Goal: Task Accomplishment & Management: Manage account settings

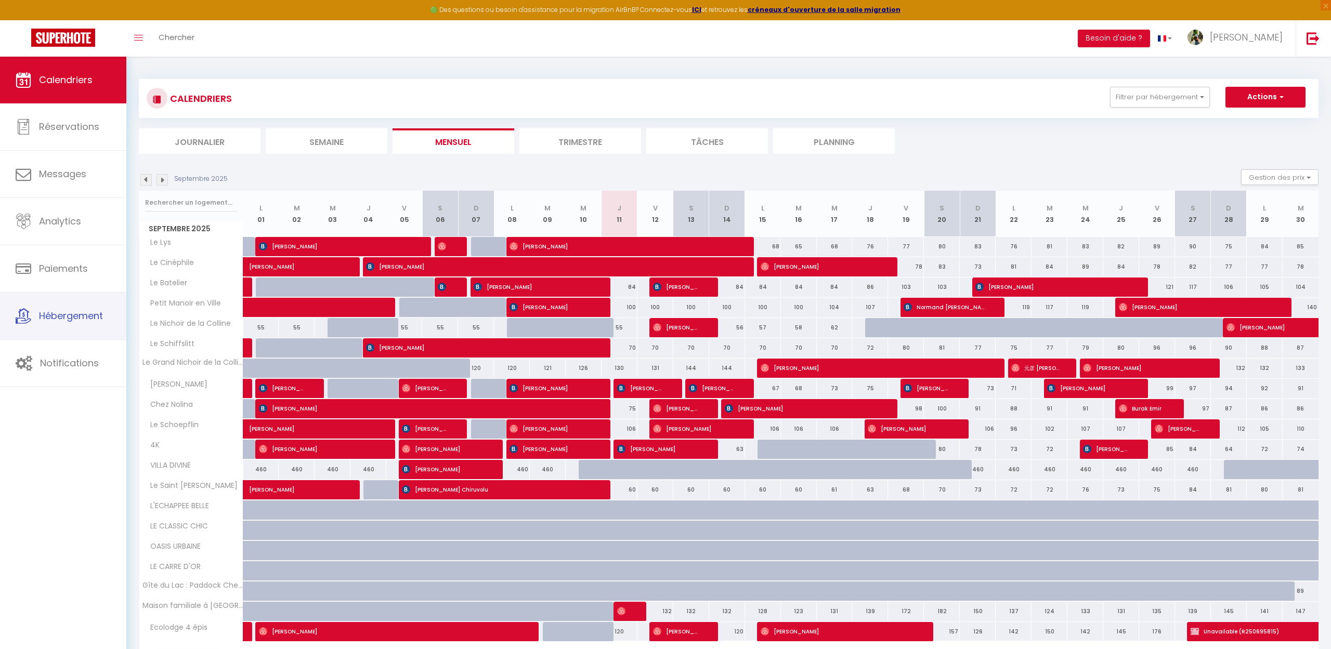
click at [72, 307] on link "Hébergement" at bounding box center [63, 316] width 126 height 47
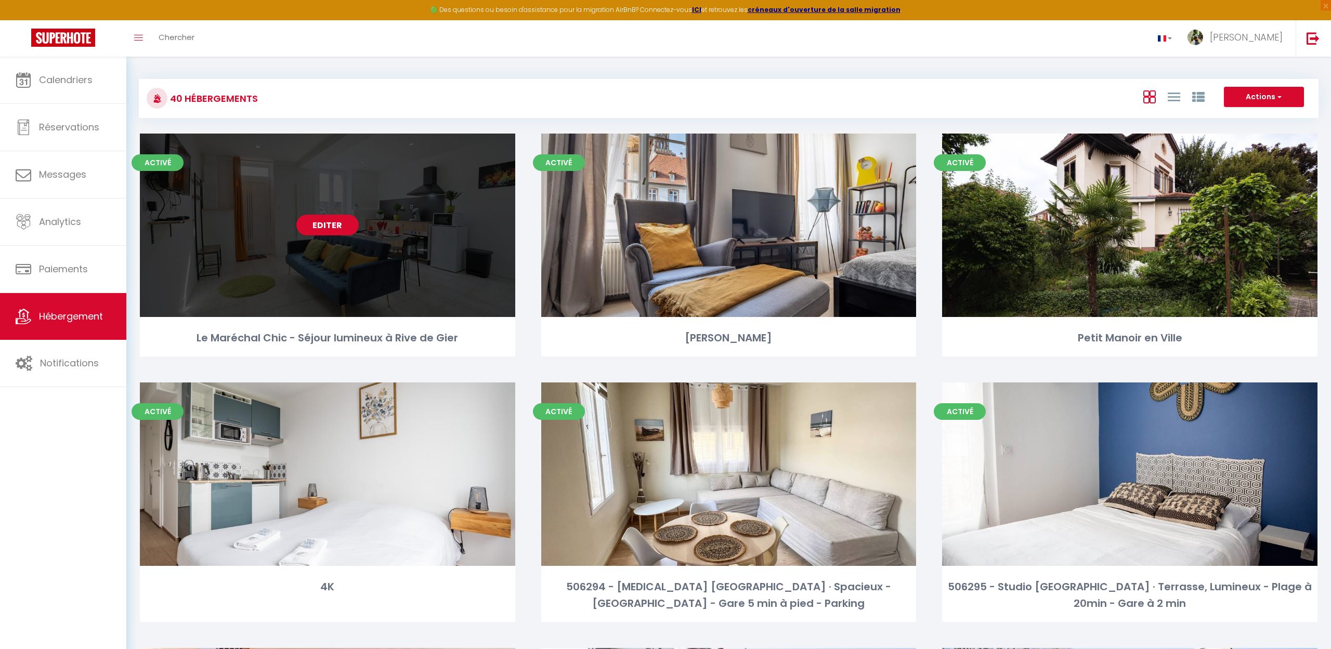
click at [223, 220] on div "Editer" at bounding box center [327, 225] width 375 height 183
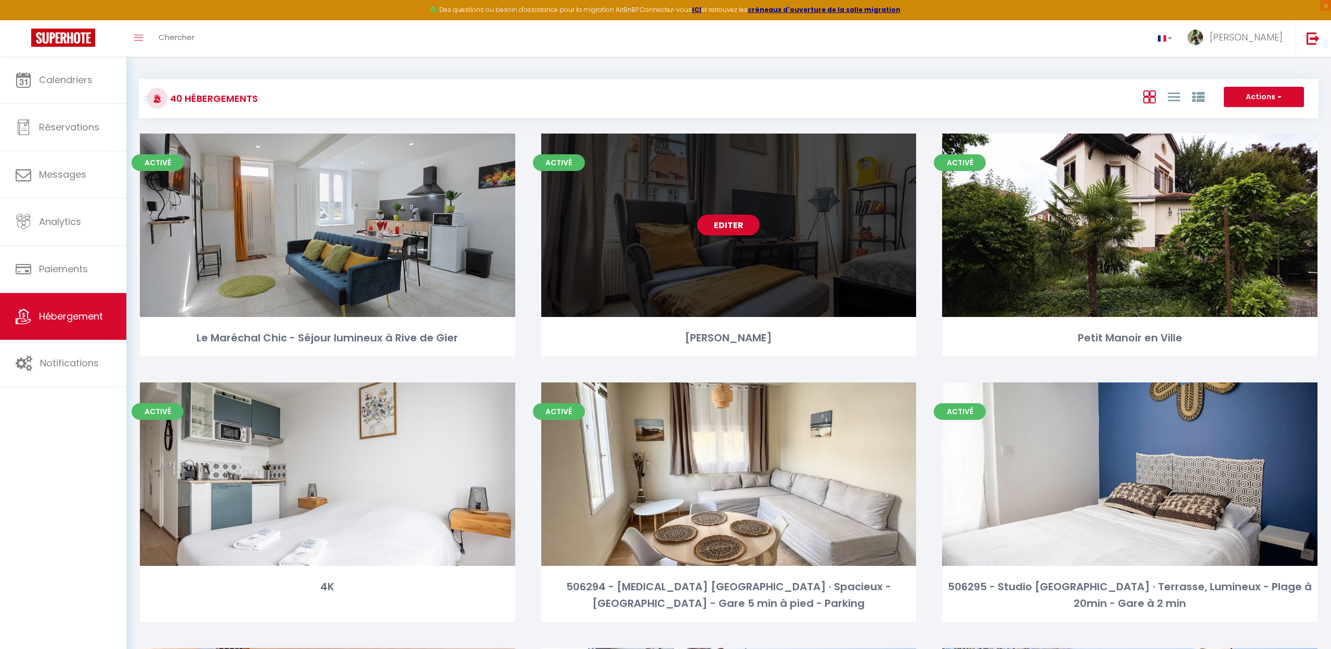
click at [775, 271] on div "Editer" at bounding box center [728, 225] width 375 height 183
select select "3"
select select "2"
select select "1"
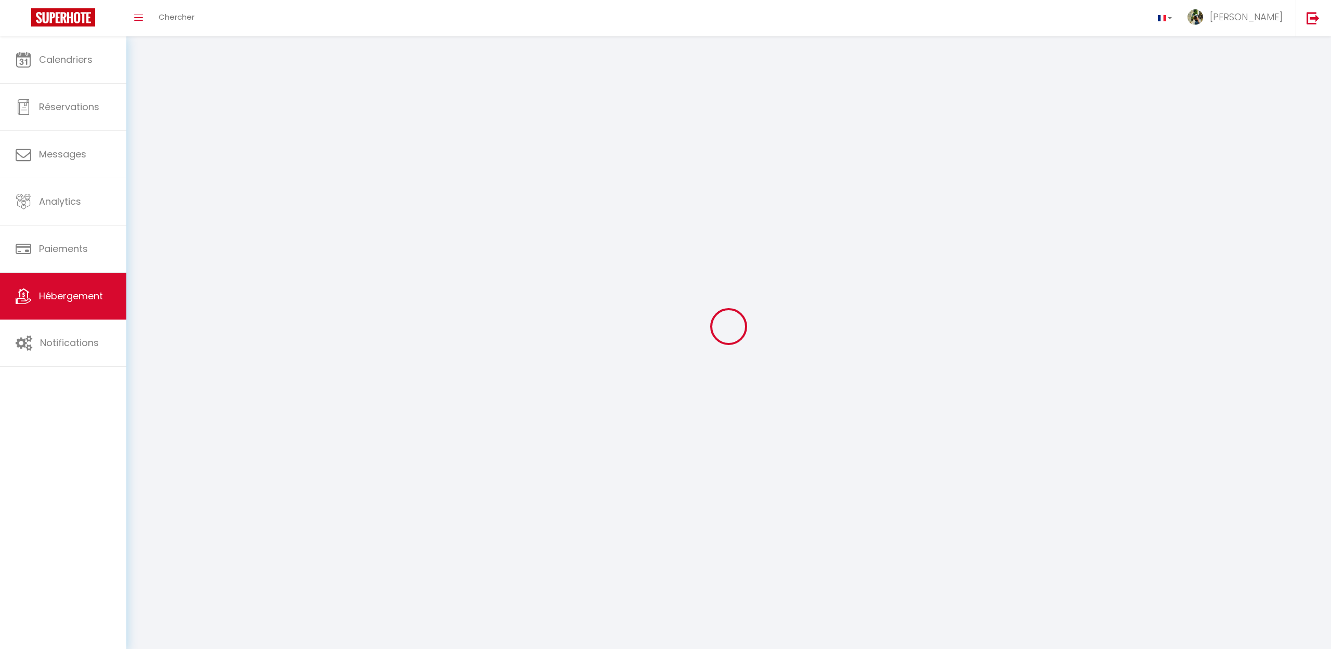
select select
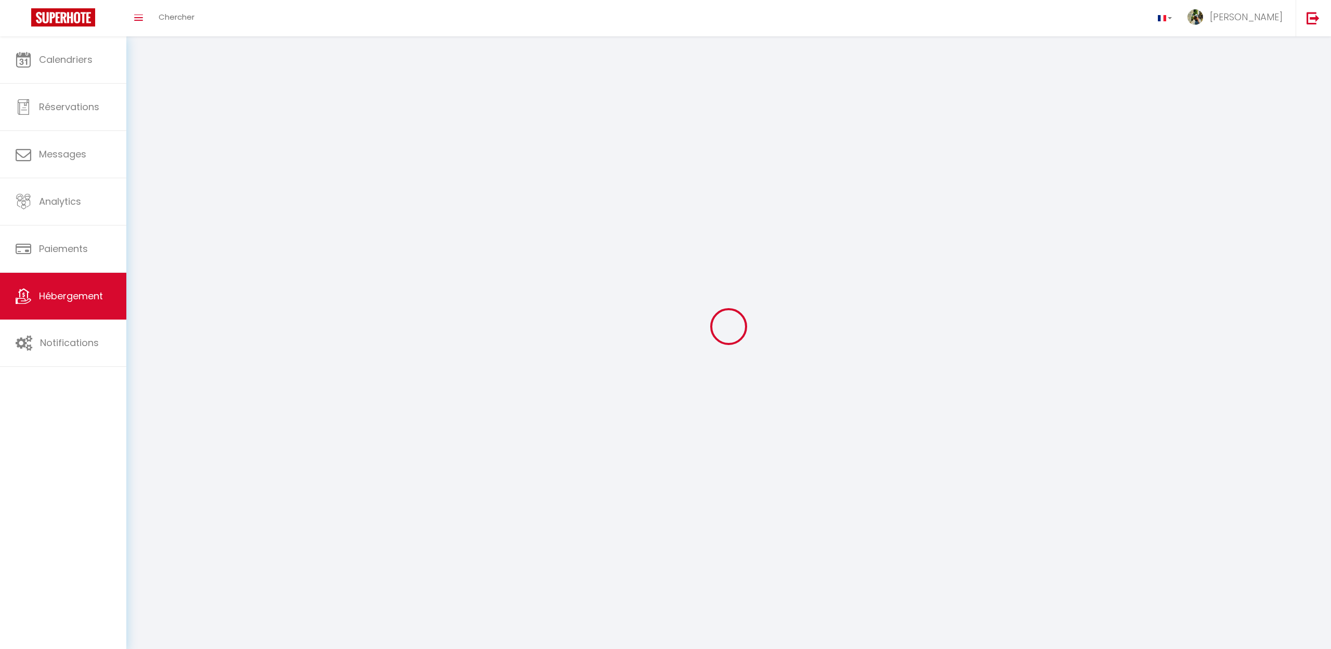
select select
checkbox input "false"
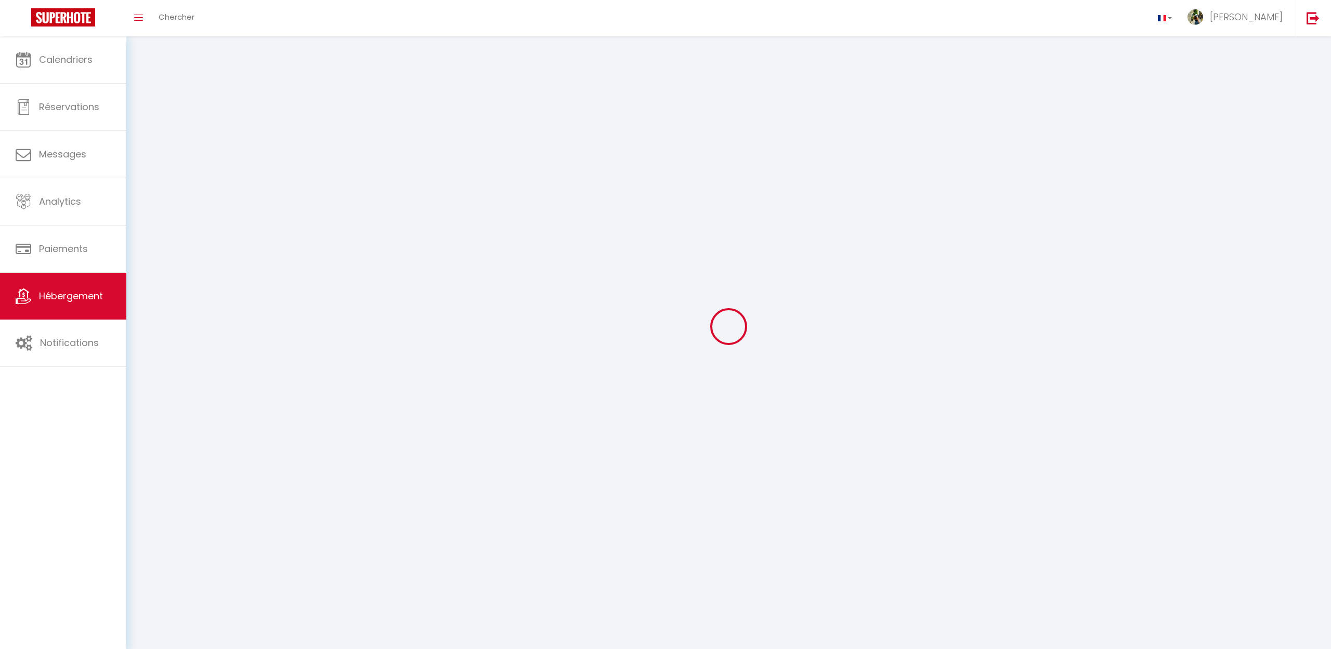
select select
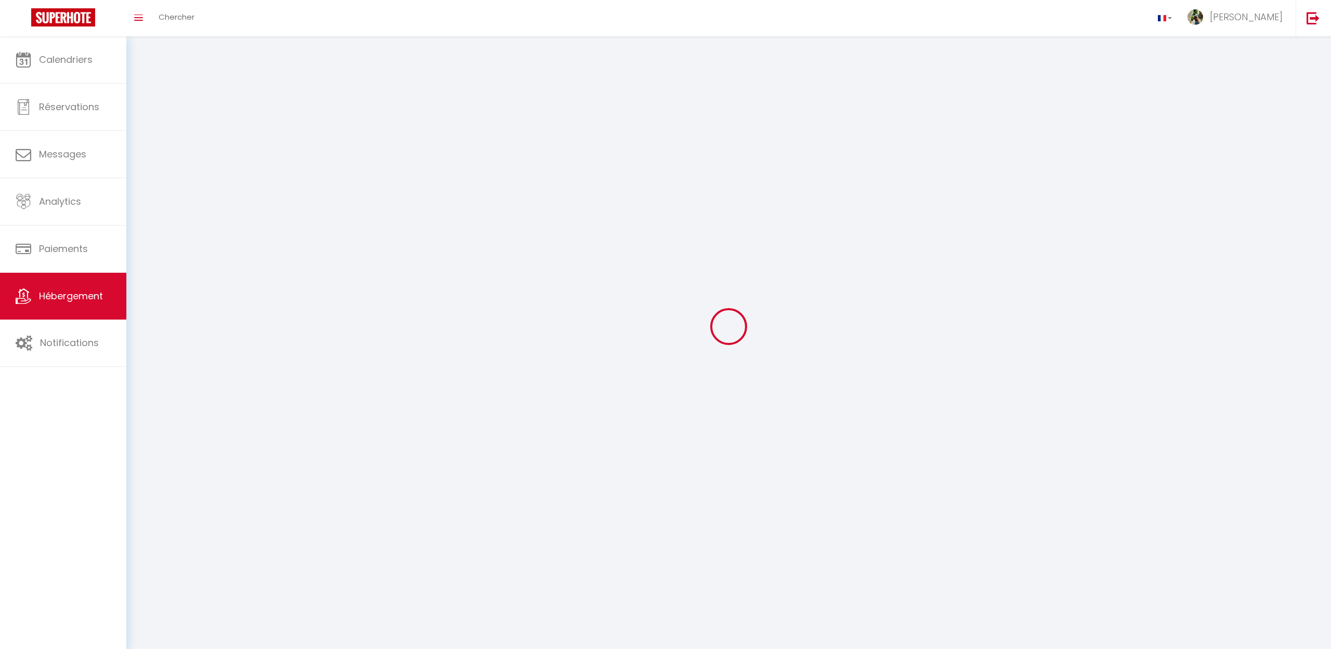
select select
checkbox input "false"
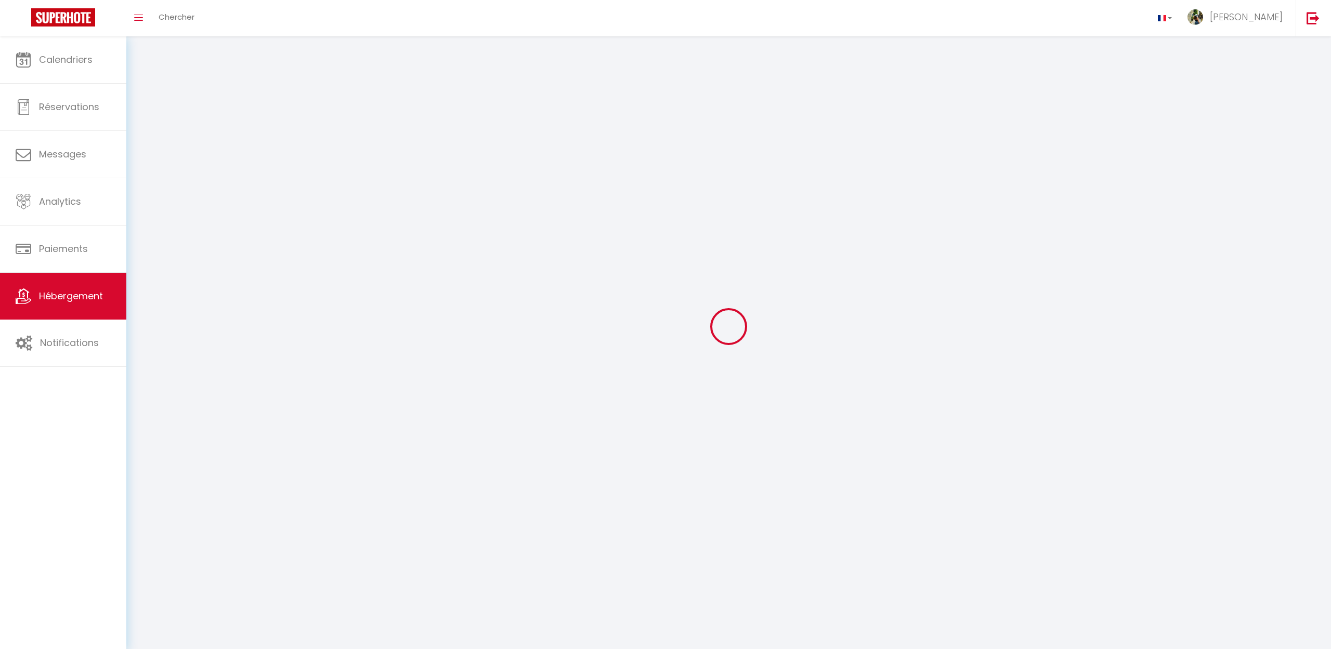
checkbox input "false"
select select
select select "1"
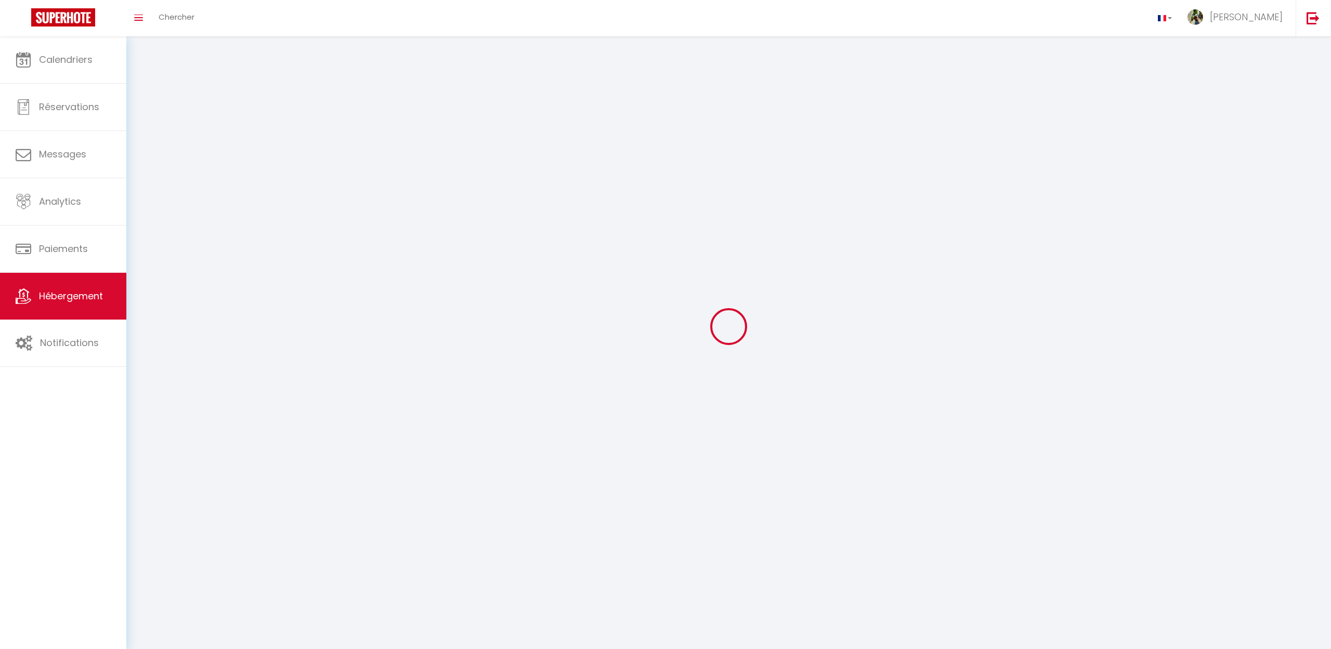
select select "28"
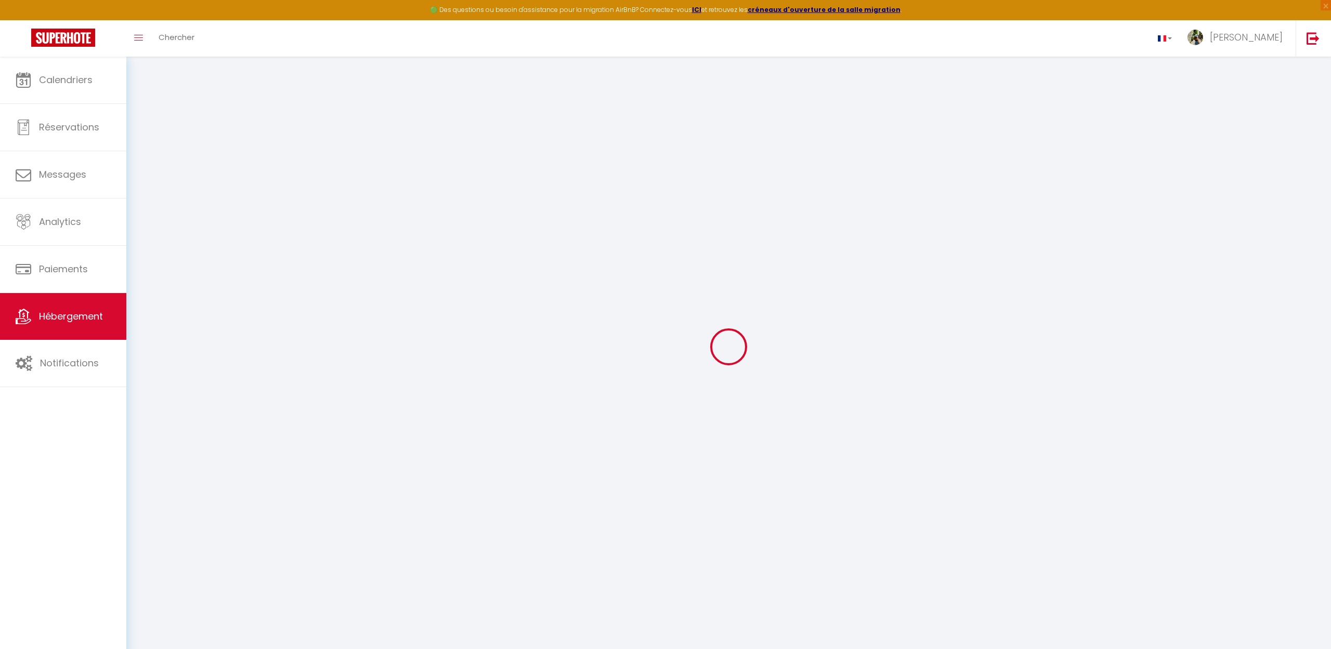
select select
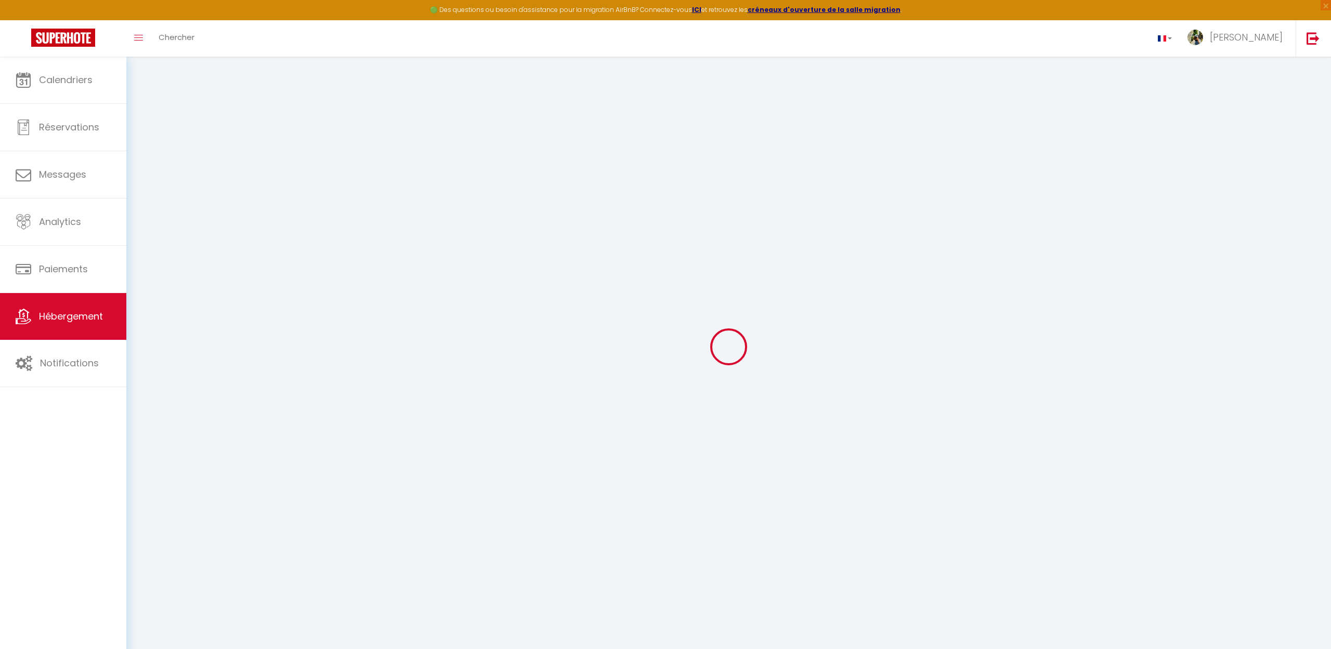
select select
checkbox input "false"
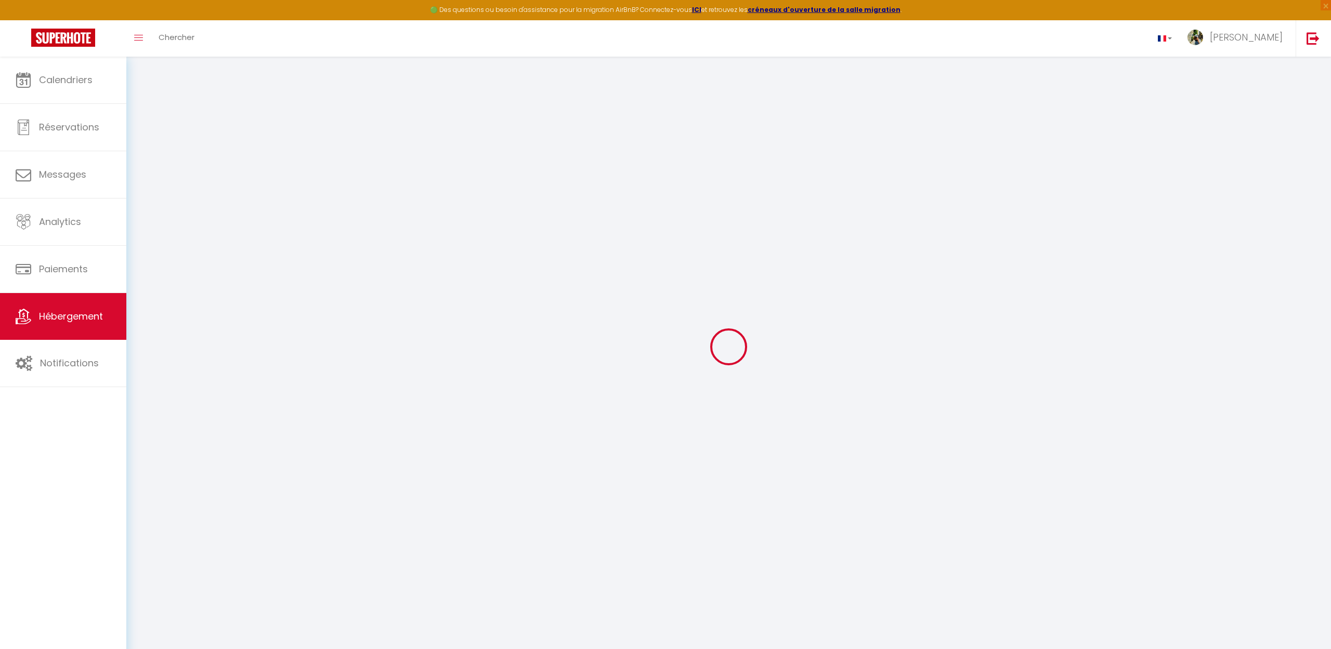
select select
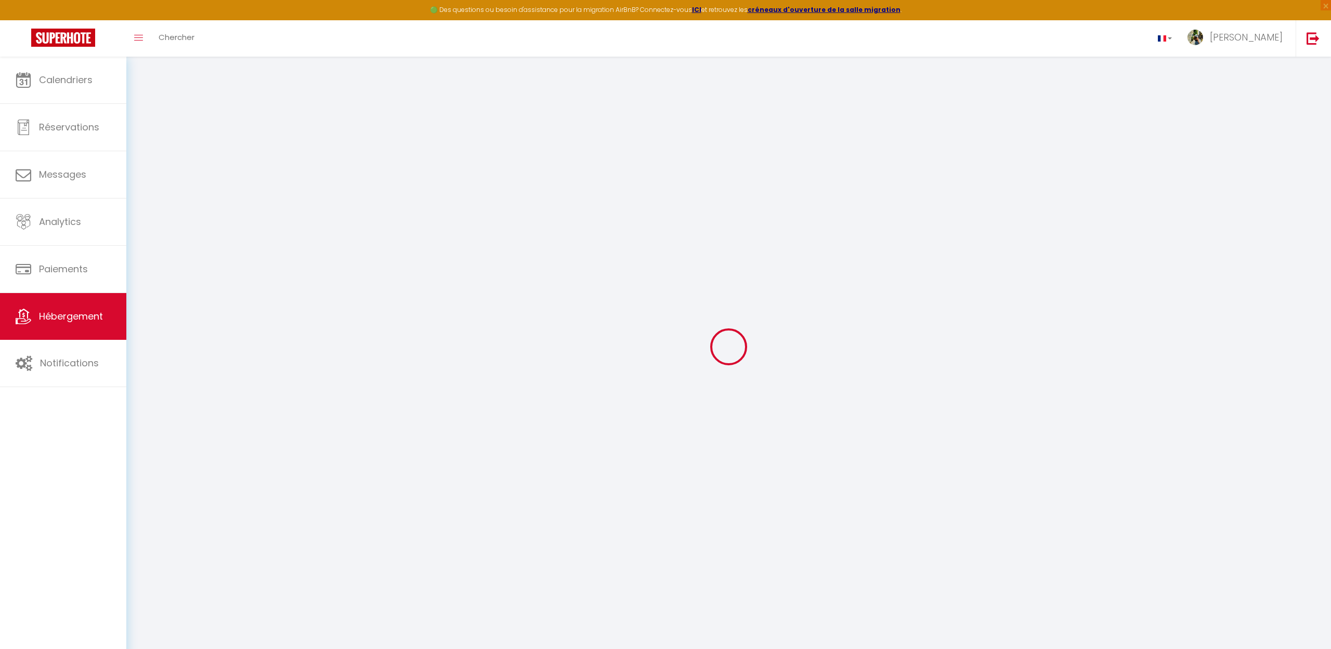
select select
checkbox input "false"
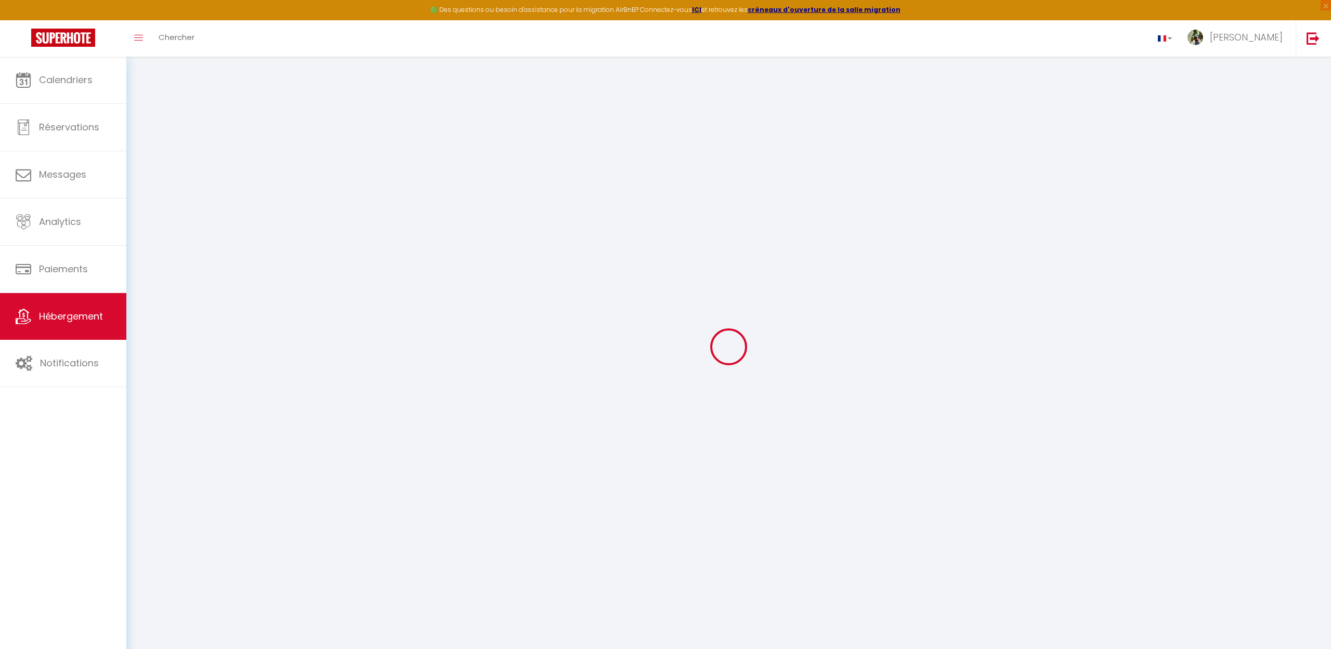
checkbox input "false"
select select
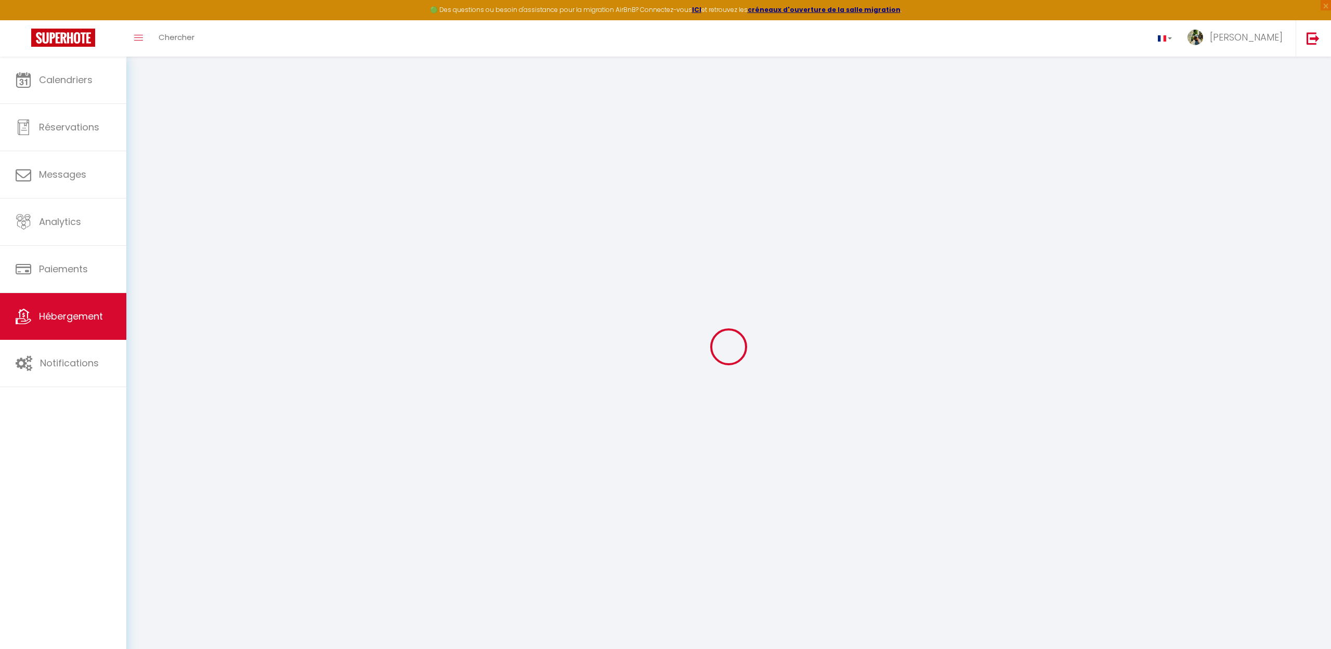
select select
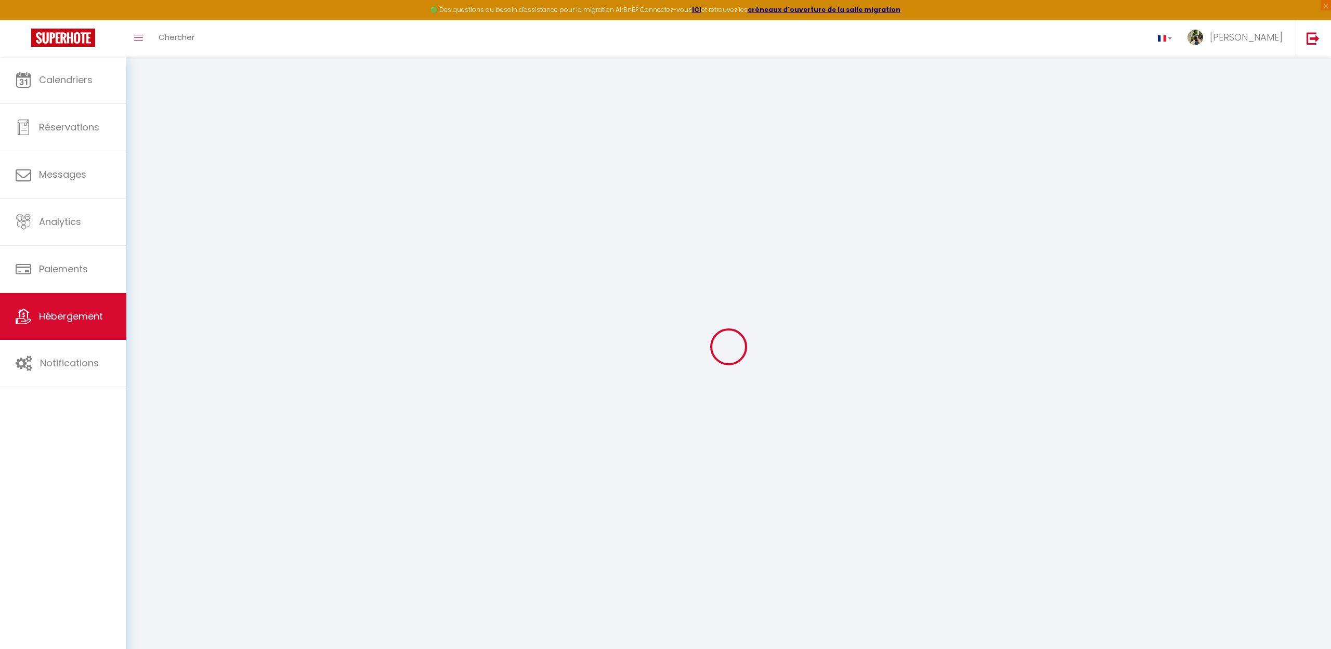
checkbox input "false"
select select
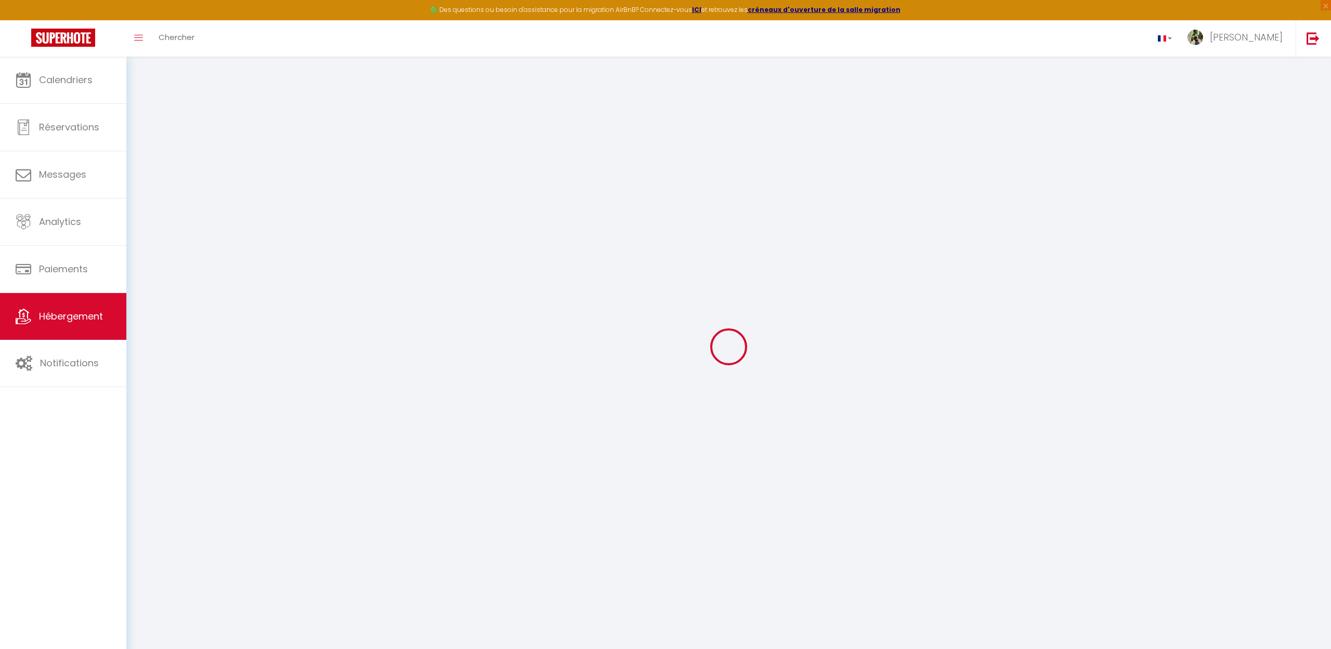
select select
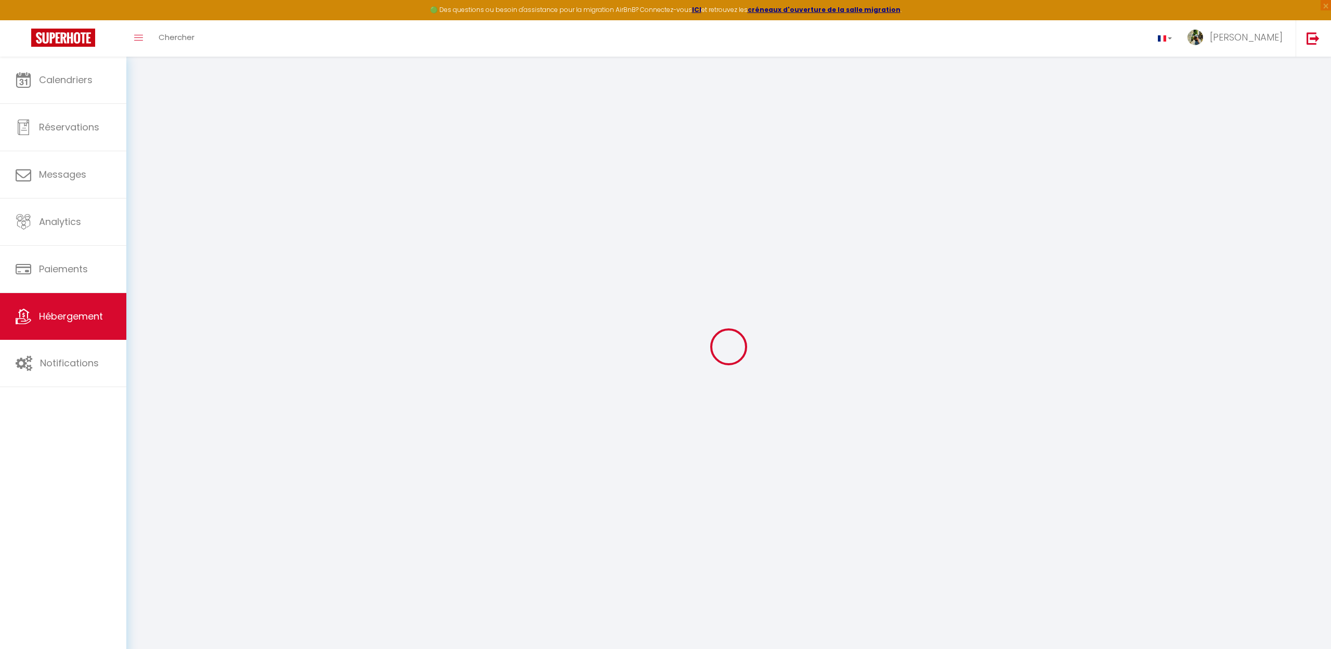
select select
checkbox input "false"
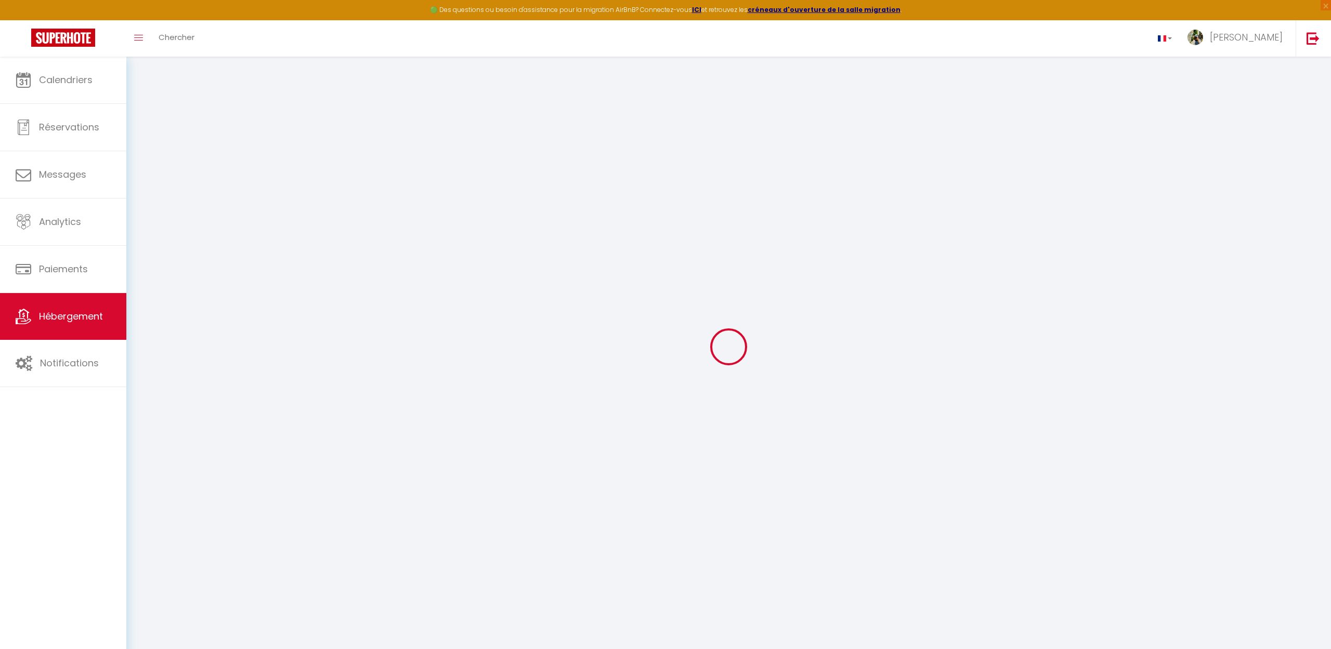
checkbox input "false"
select select
type input "[PERSON_NAME]"
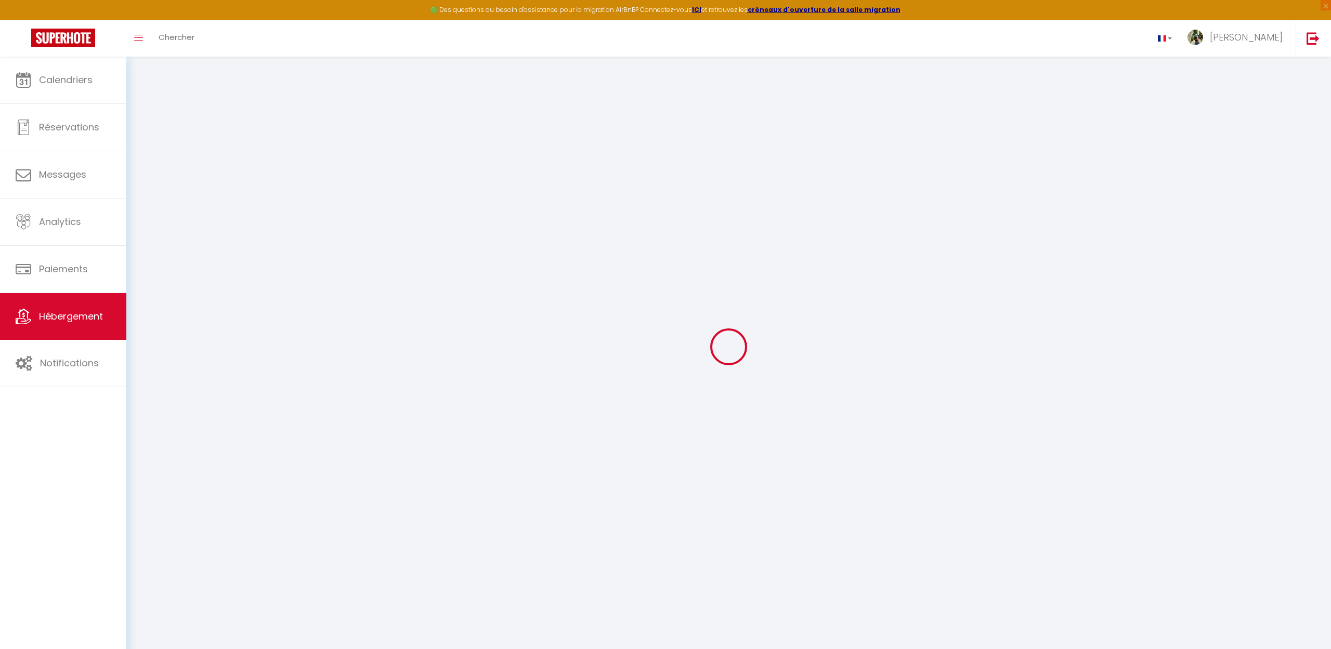
type input "[PERSON_NAME]"
select select "2"
select select "0"
type input "57"
type input "6"
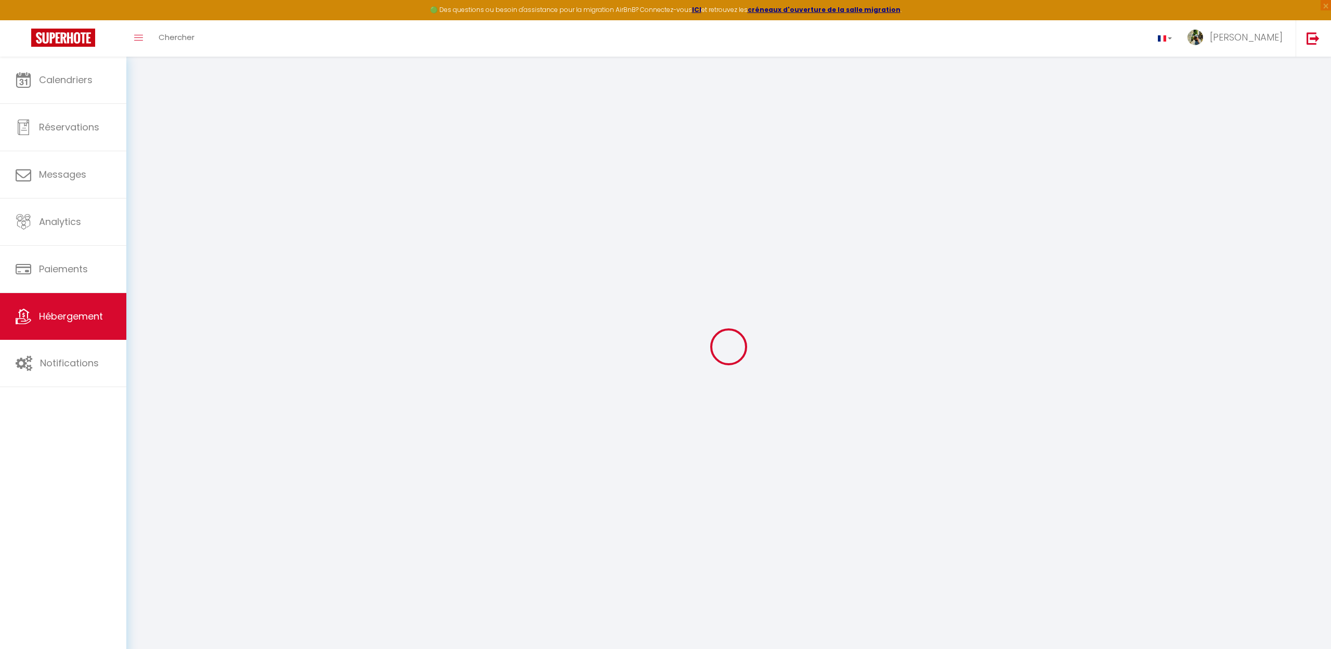
type input "87"
type input "3.00"
select select
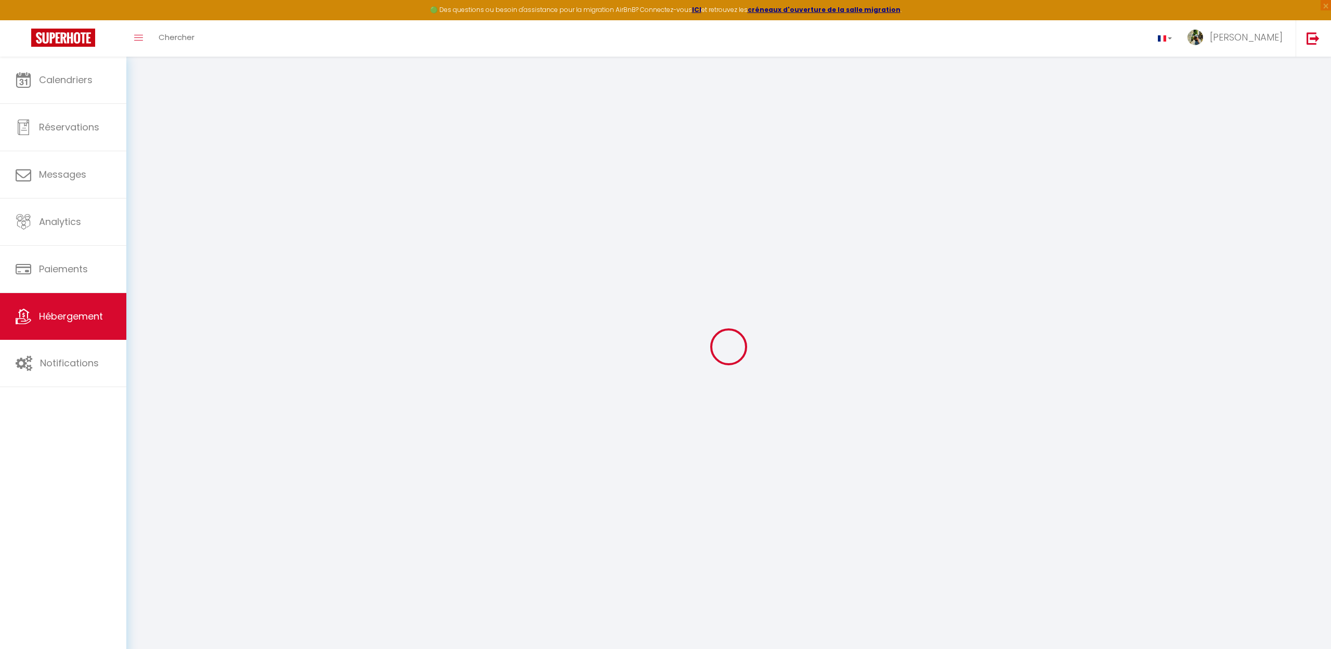
select select
type input "[STREET_ADDRESS]"
type input "67000"
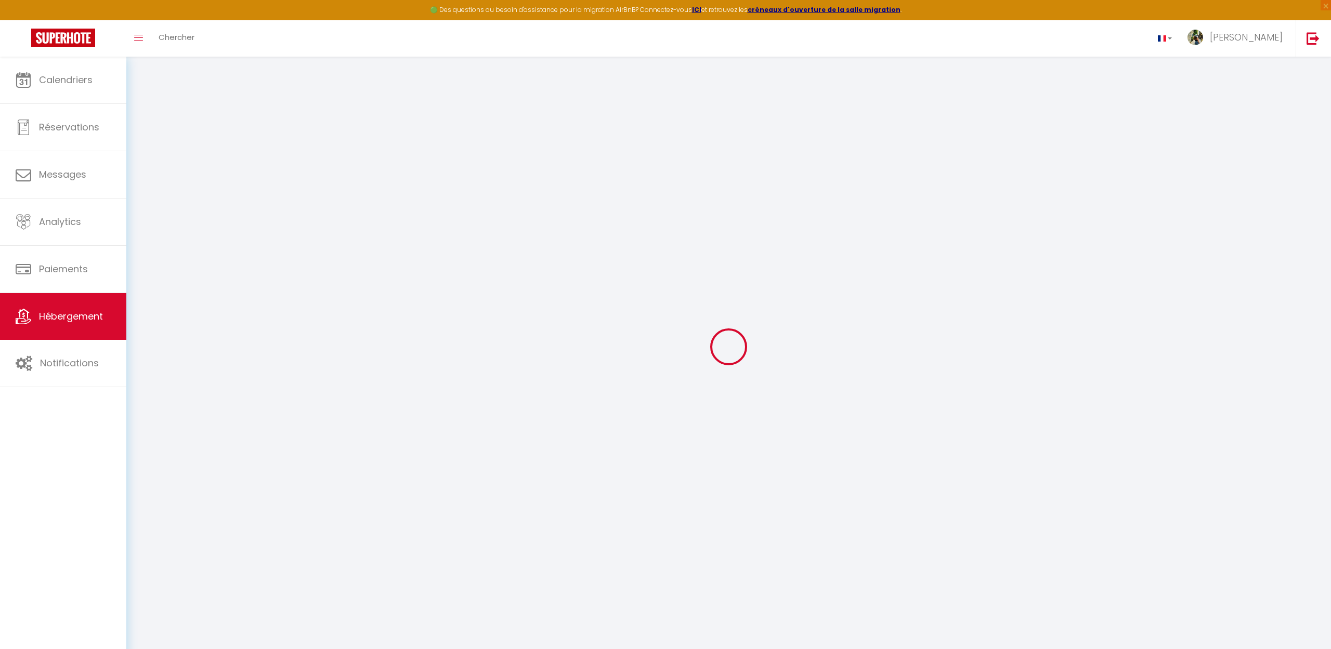
type input "[GEOGRAPHIC_DATA]"
type input "[EMAIL_ADDRESS][DOMAIN_NAME]"
select select
checkbox input "false"
checkbox input "true"
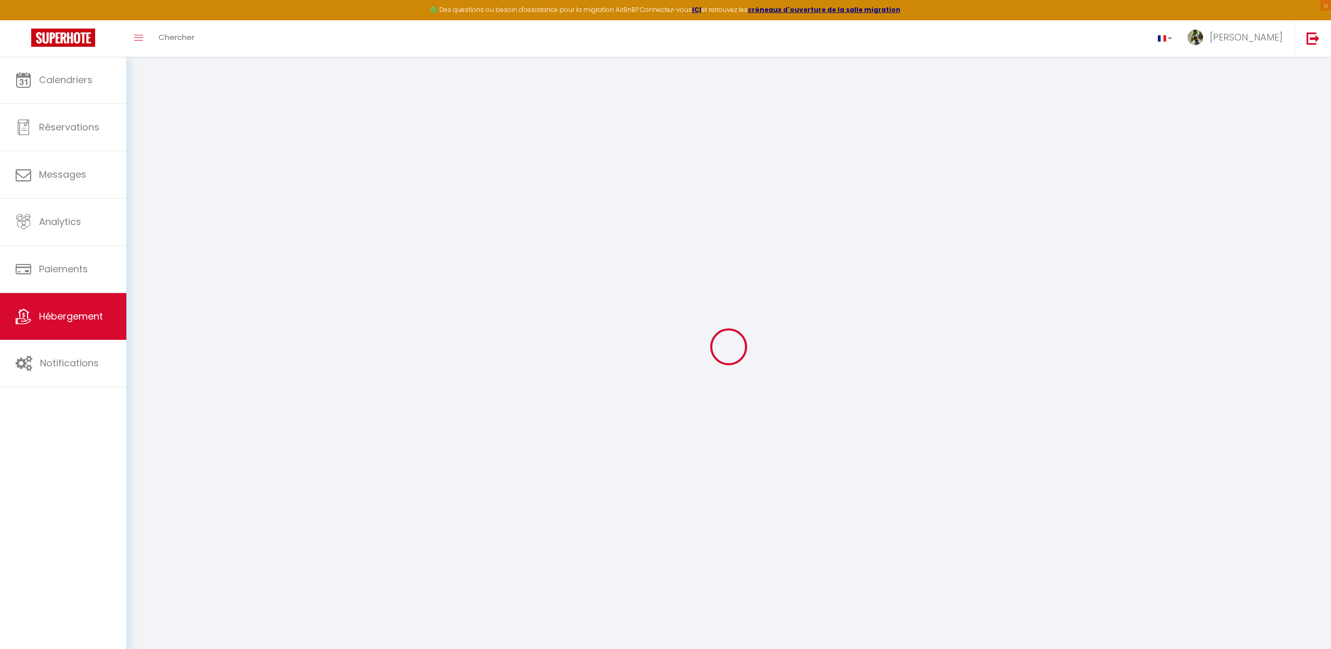
checkbox input "false"
checkbox input "true"
select select
type input "45"
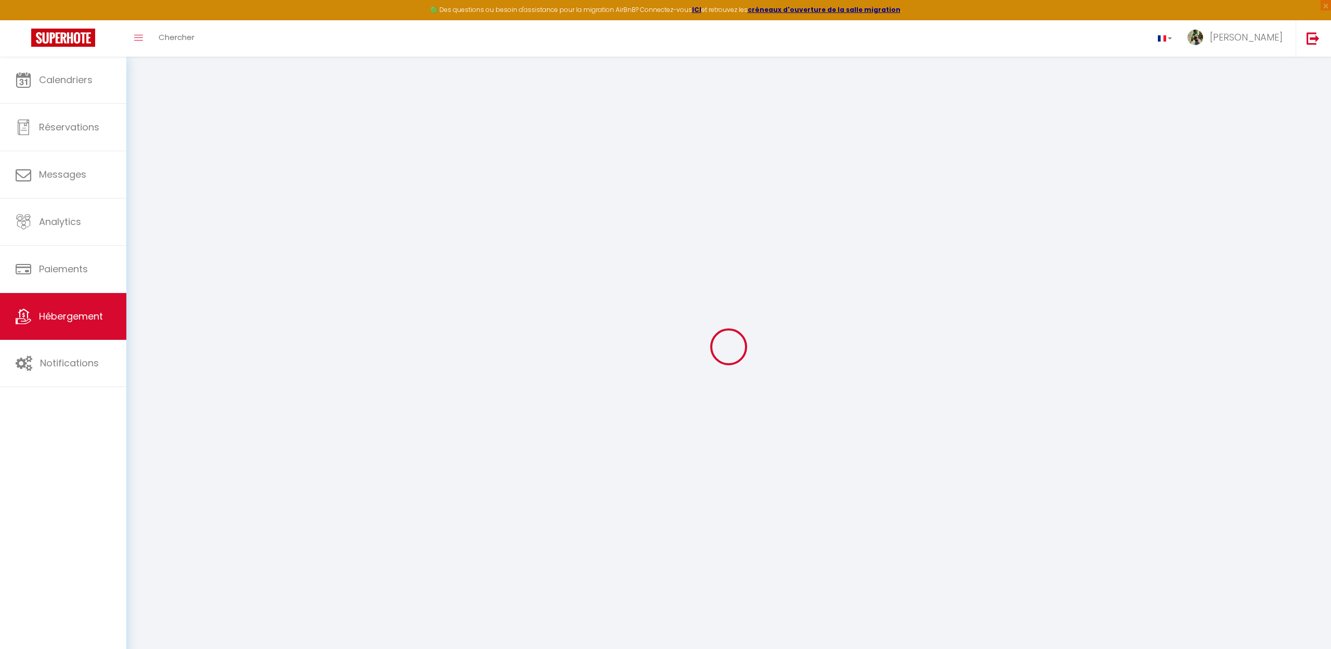
type input "0"
select select
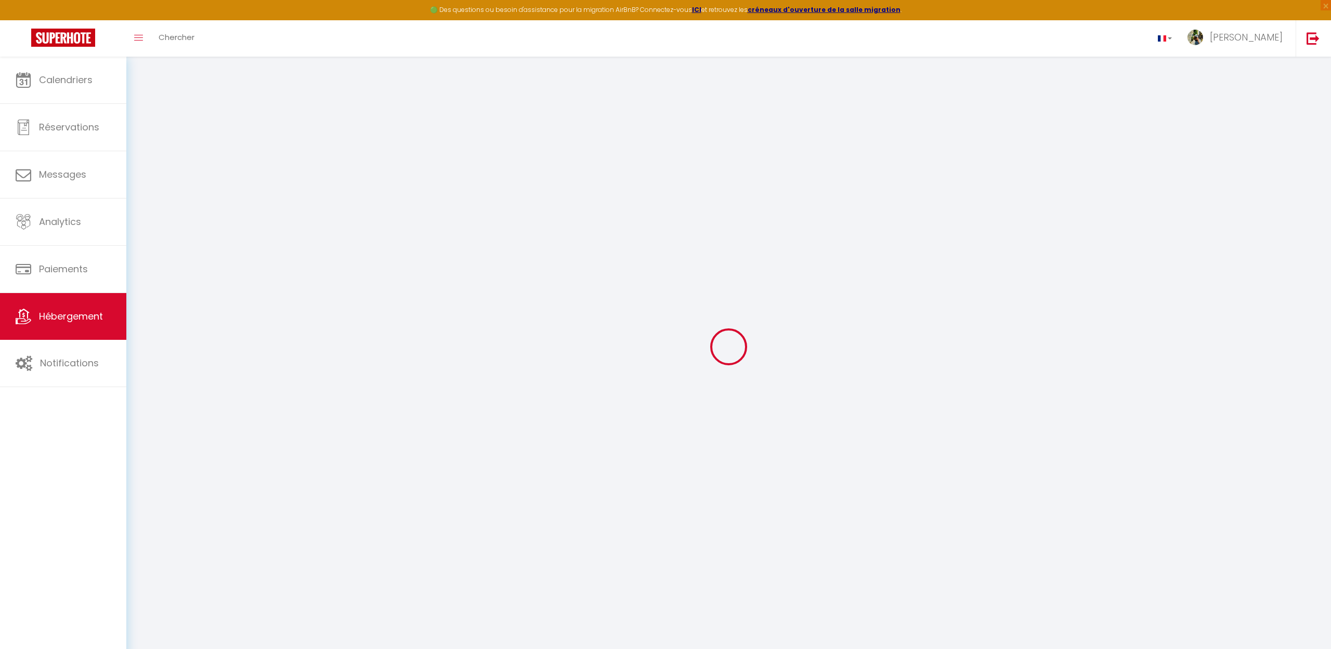
select select
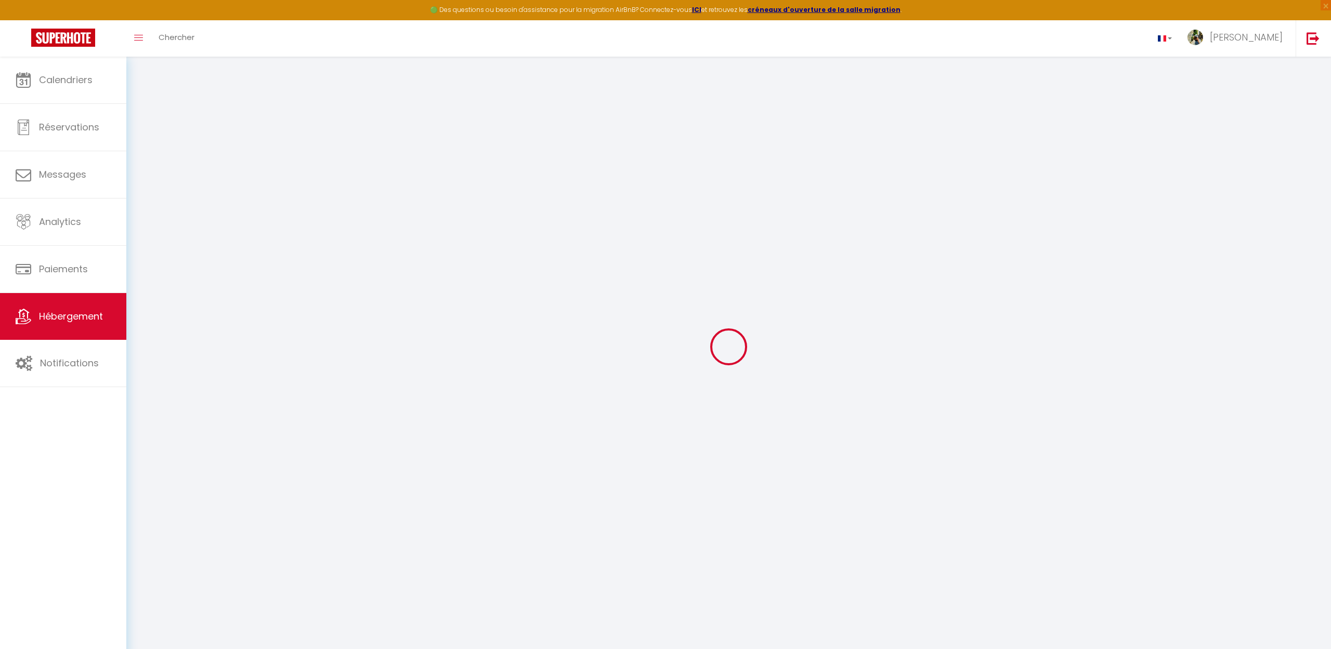
checkbox input "false"
checkbox input "true"
checkbox input "false"
checkbox input "true"
select select
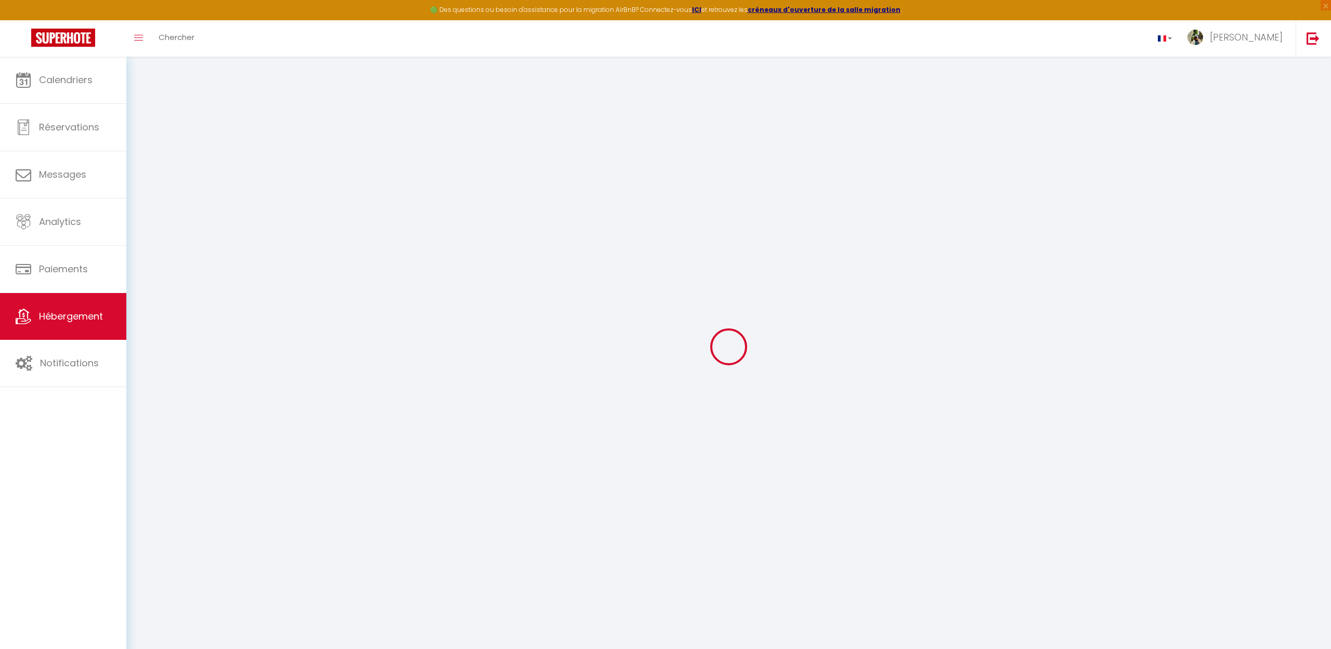
select select
checkbox input "false"
checkbox input "true"
checkbox input "false"
checkbox input "true"
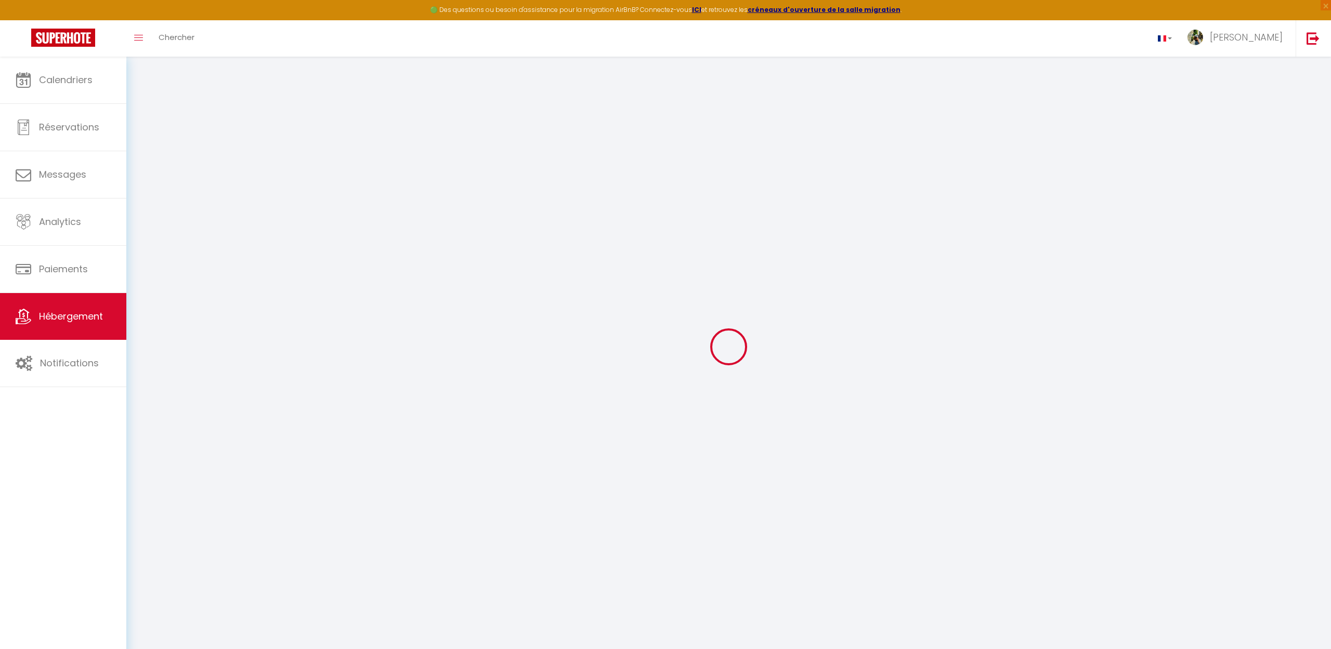
select select
select select "17:00"
select select "23:45"
select select "10:00"
select select "15"
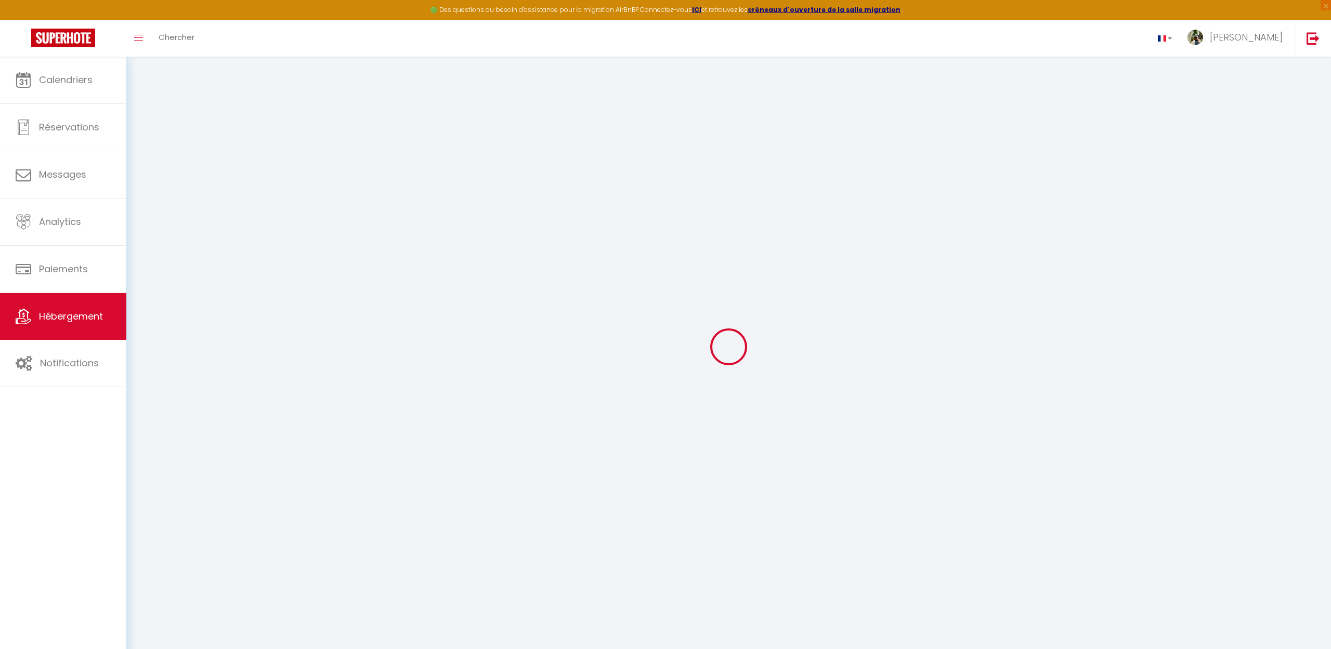
select select "15"
select select "22:00"
select select
checkbox input "false"
checkbox input "true"
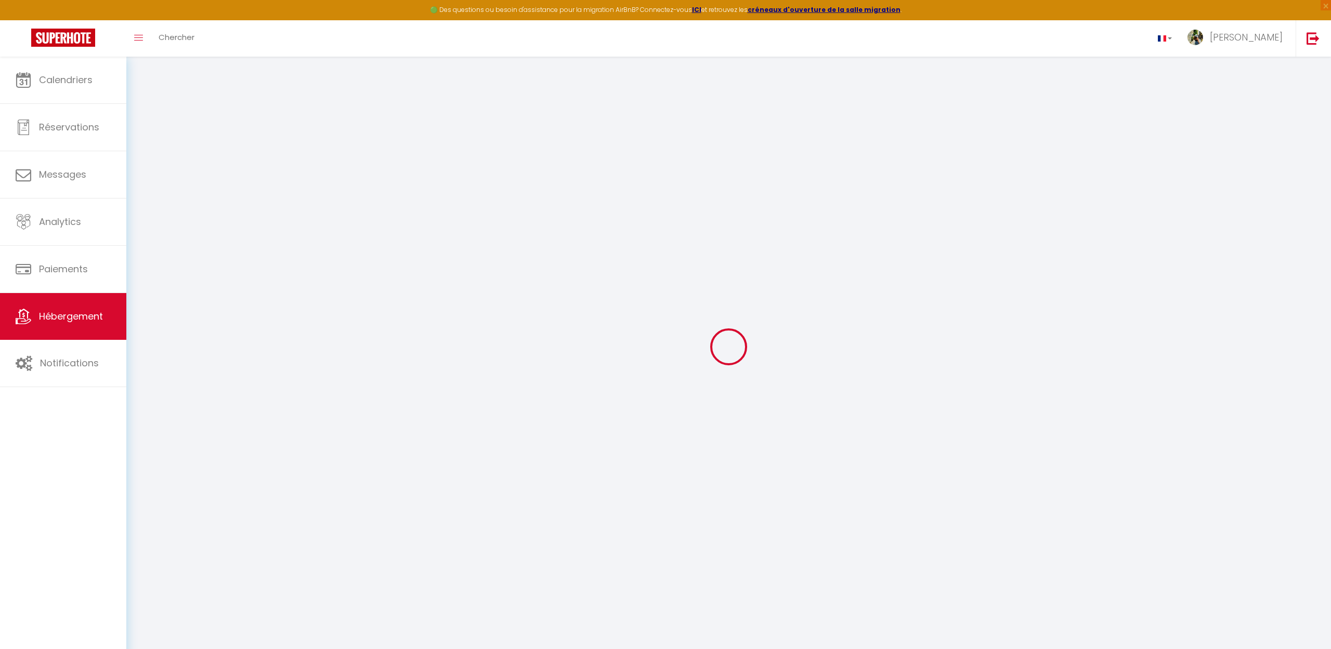
checkbox input "false"
checkbox input "true"
select select
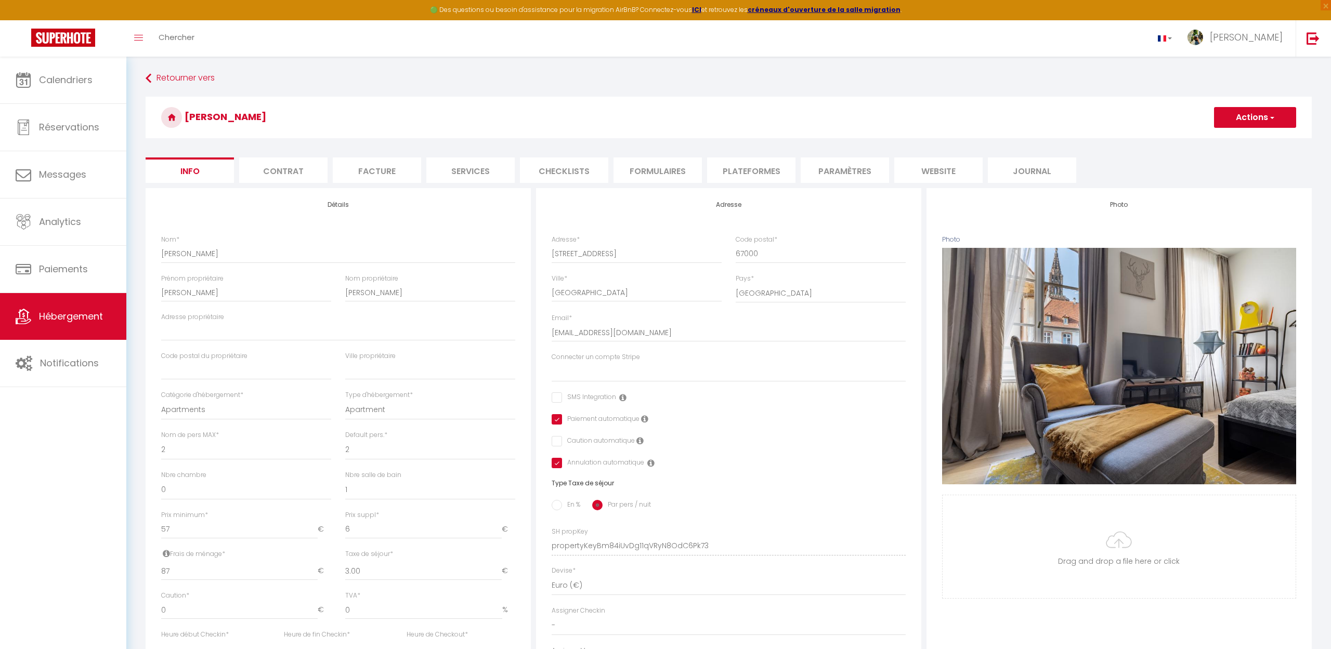
select select
checkbox input "false"
checkbox input "true"
checkbox input "false"
checkbox input "true"
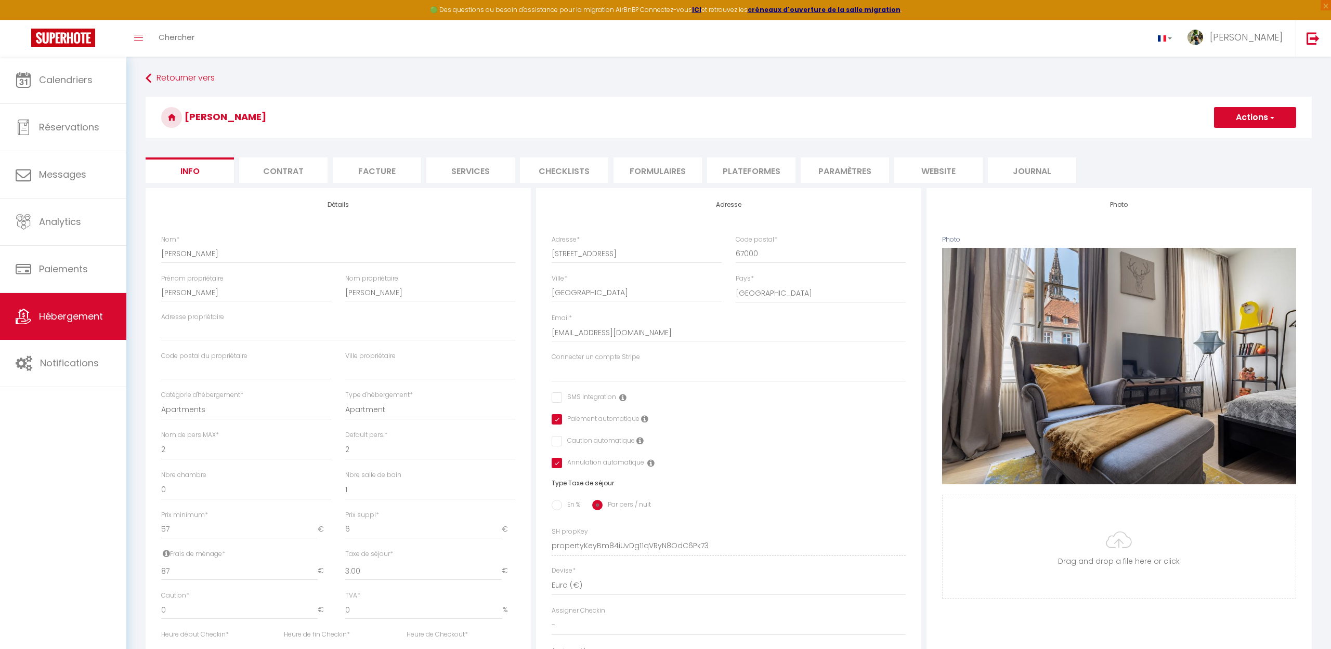
select select
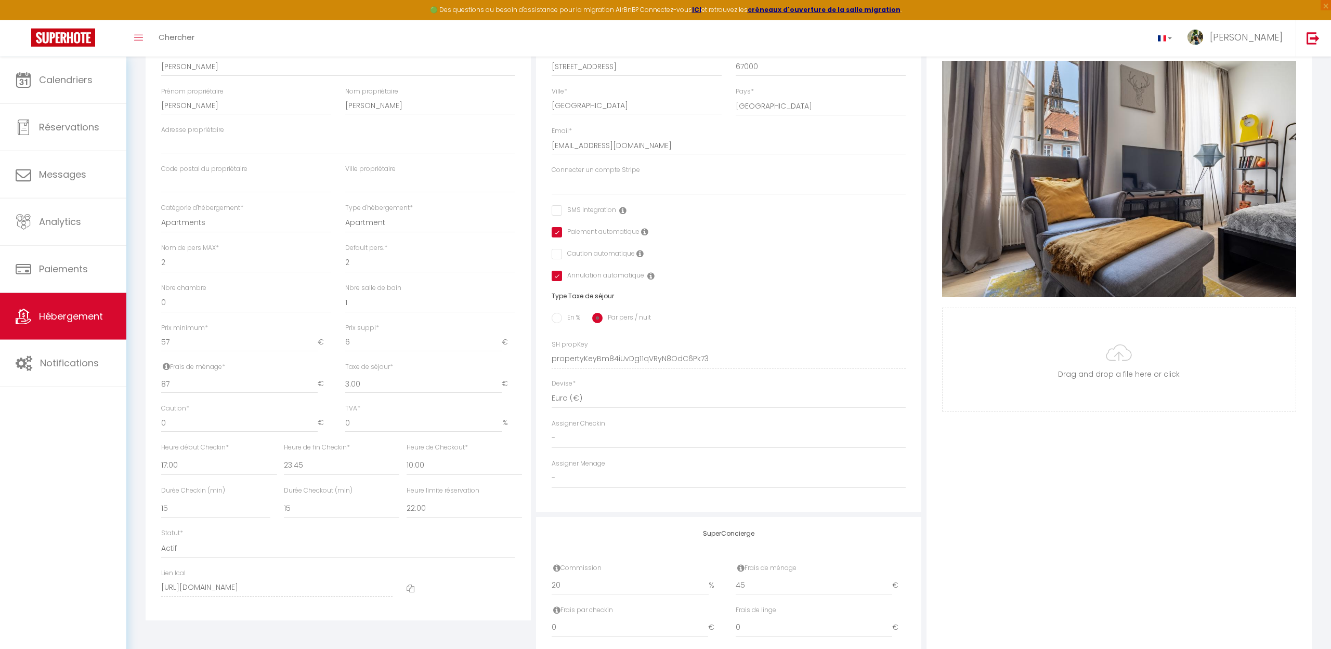
scroll to position [178, 0]
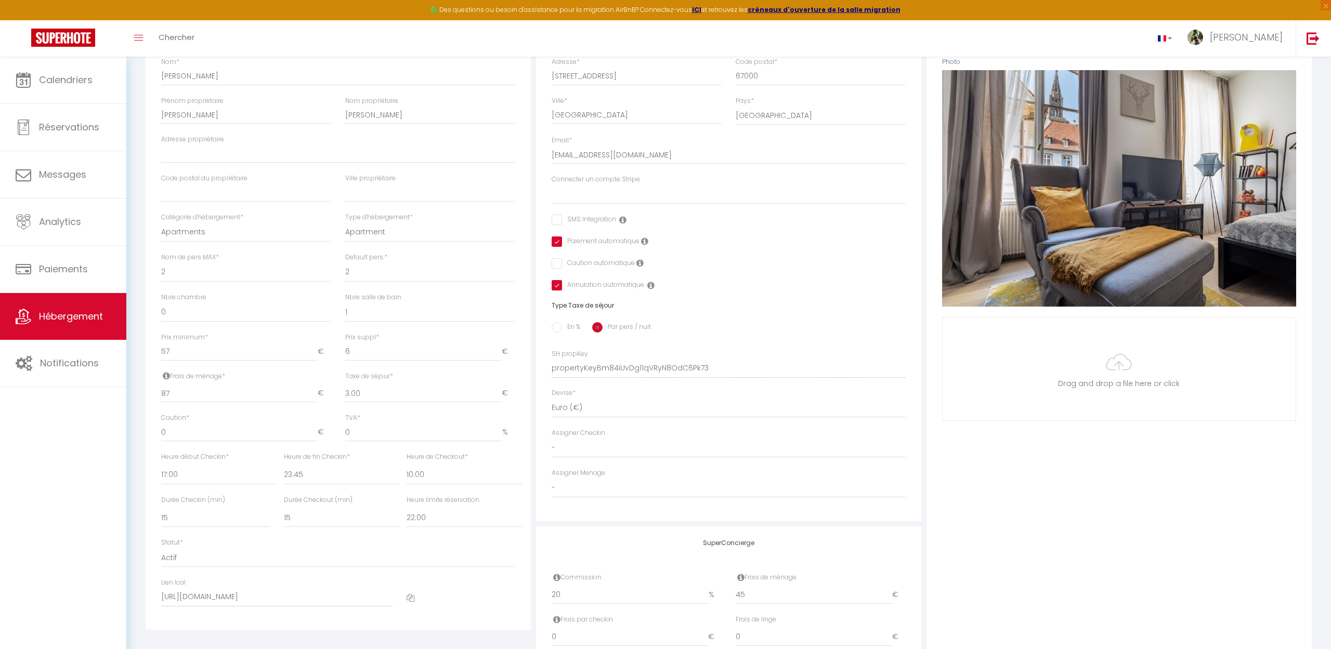
select select
checkbox input "false"
checkbox input "true"
checkbox input "false"
checkbox input "true"
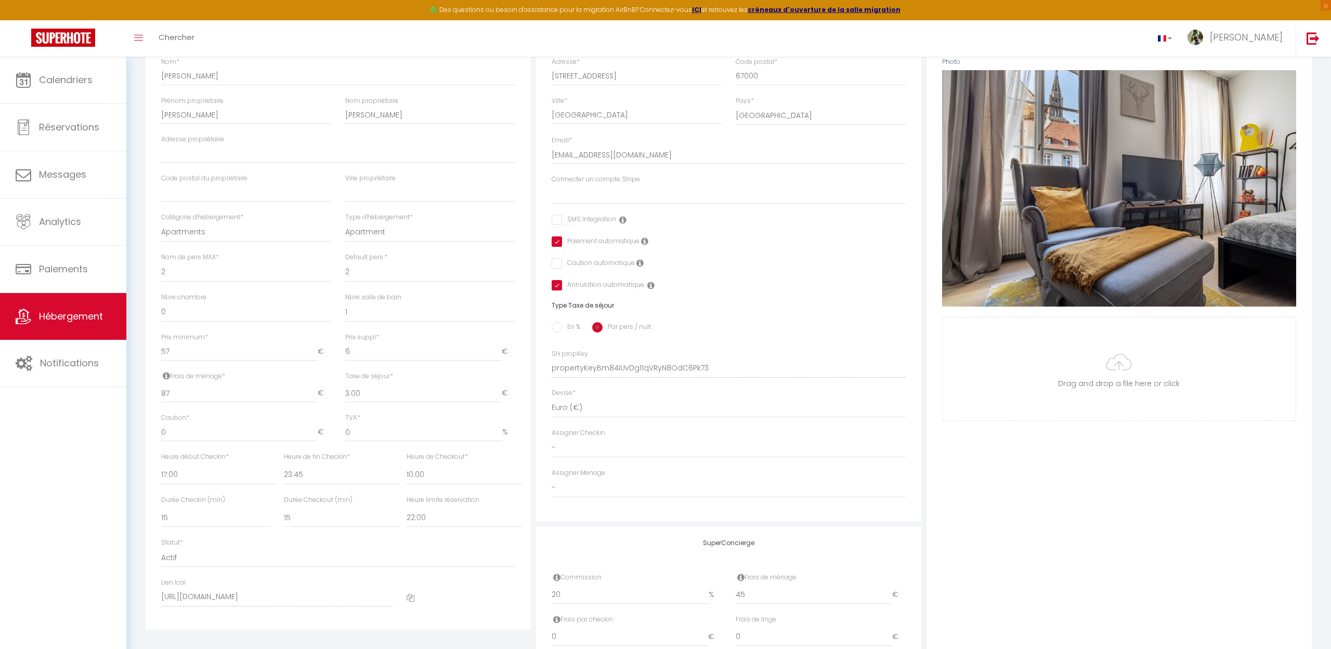
select select
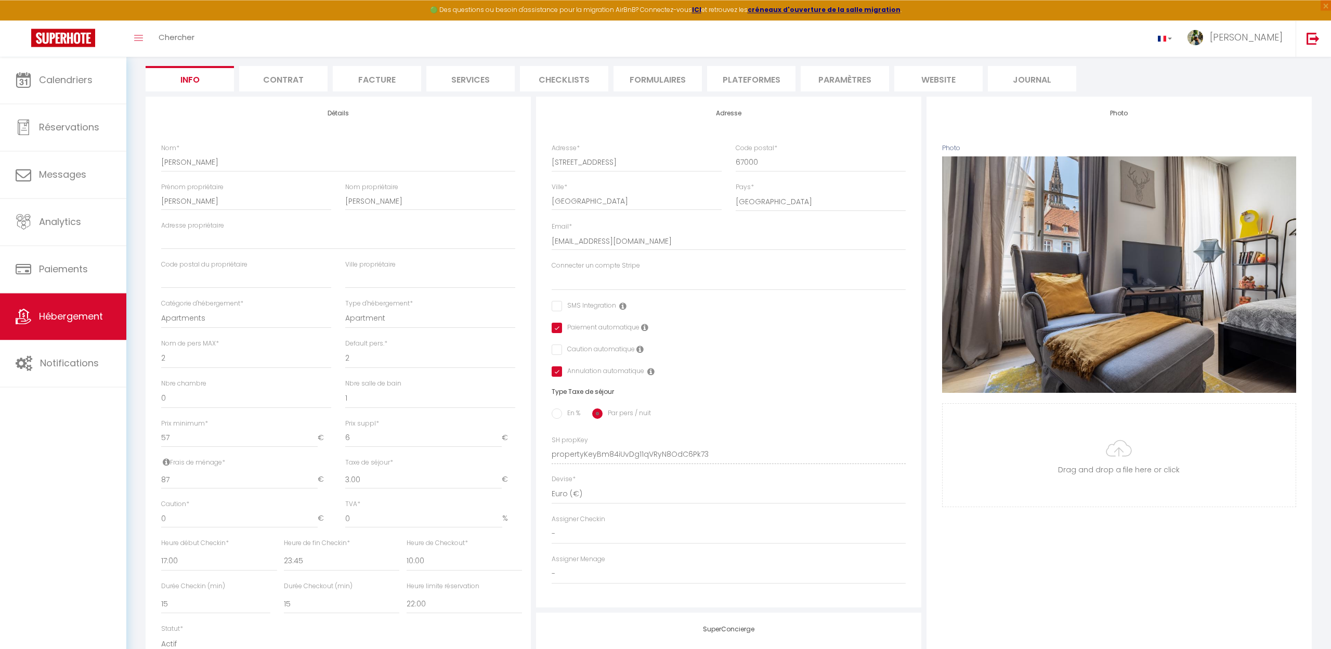
scroll to position [0, 0]
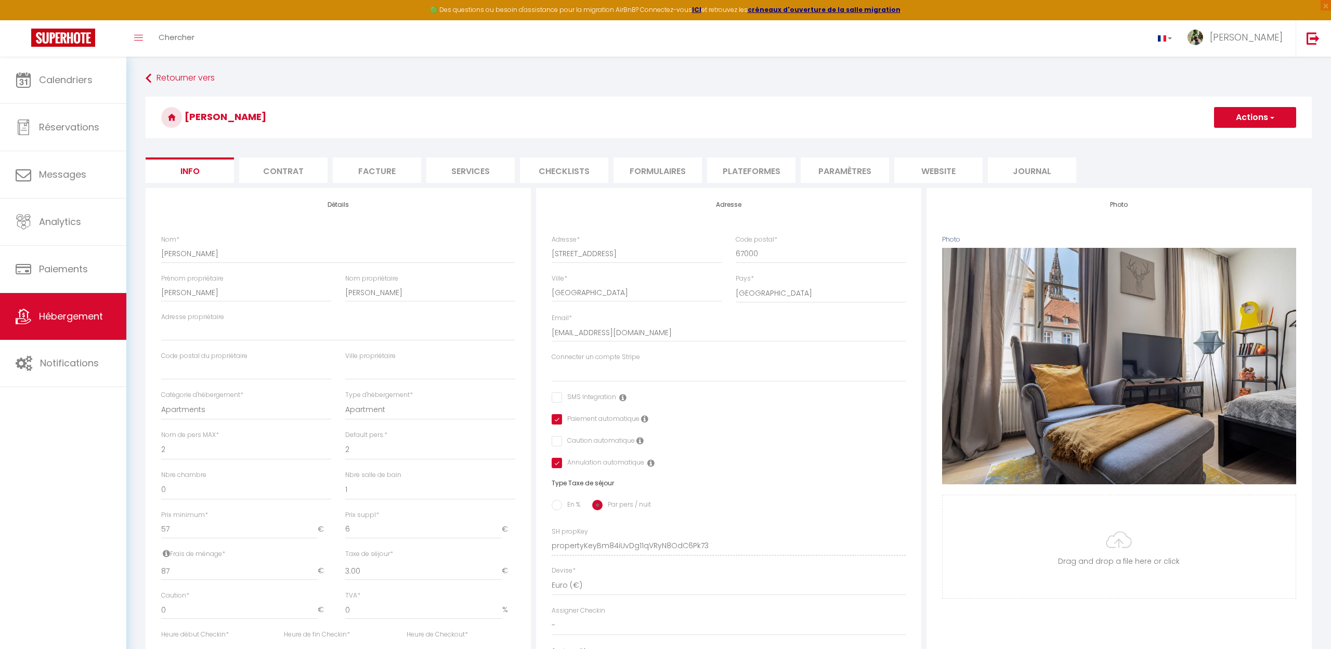
click at [755, 169] on li "Plateformes" at bounding box center [751, 169] width 88 height 25
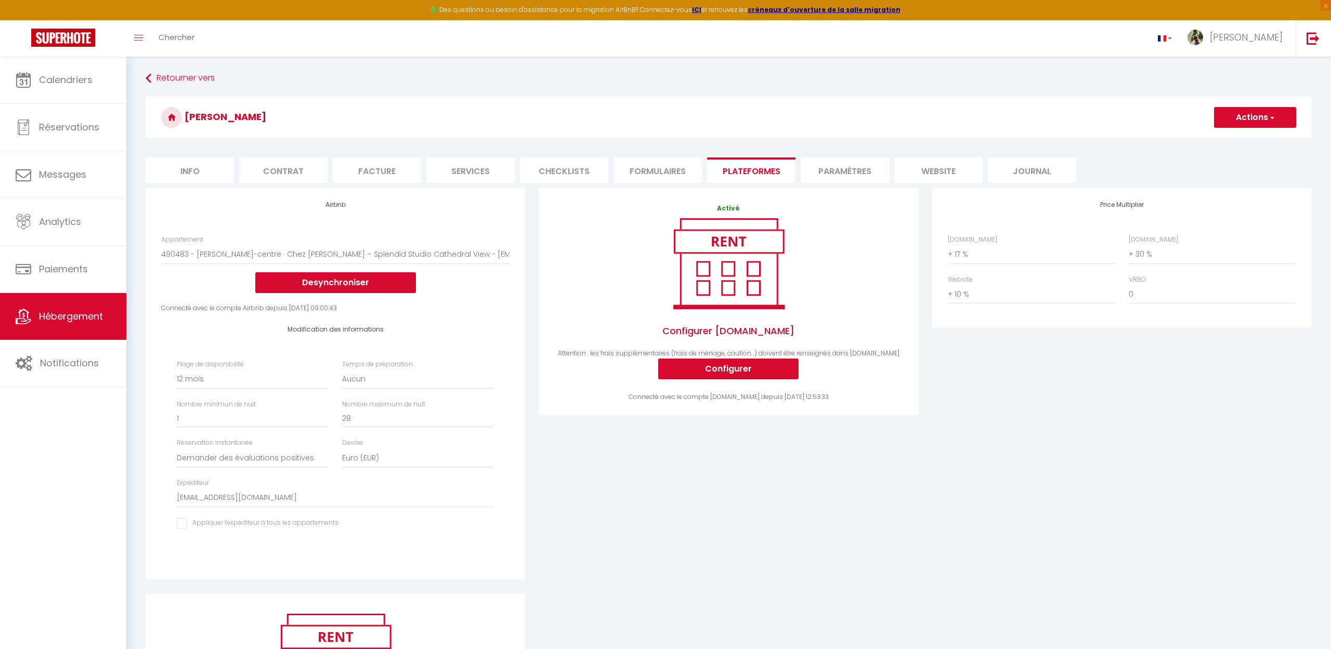
click at [836, 167] on li "Paramètres" at bounding box center [844, 169] width 88 height 25
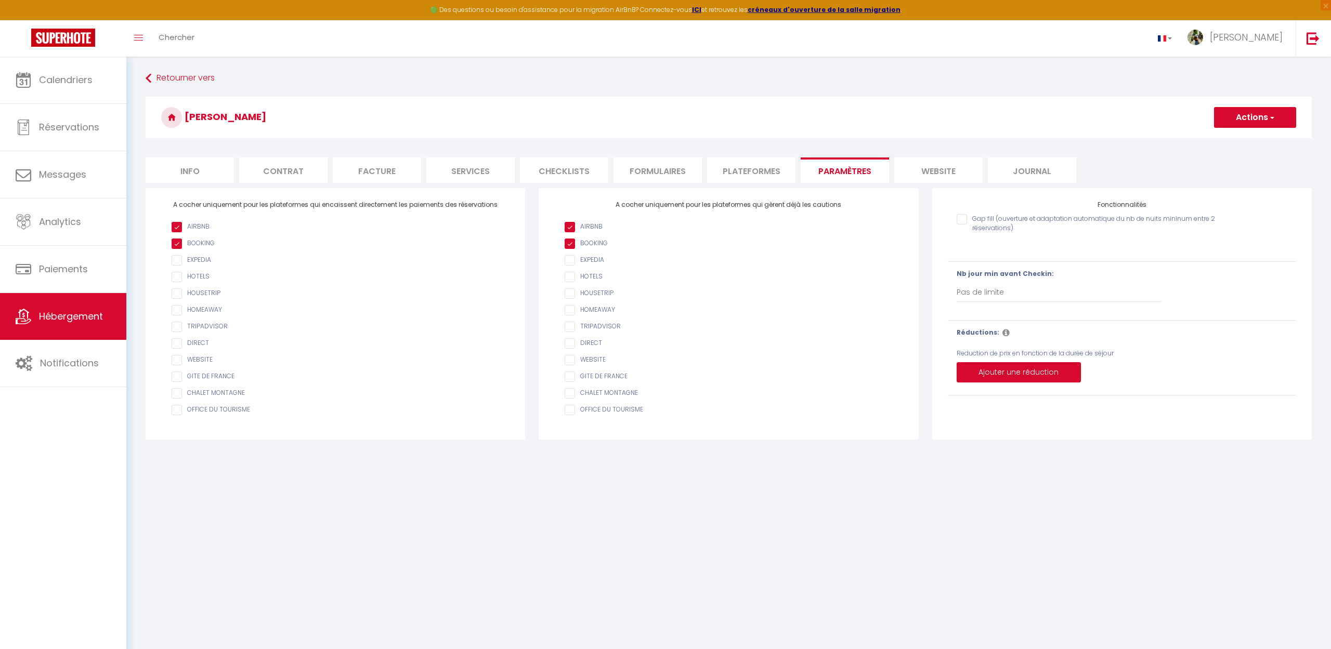
drag, startPoint x: 619, startPoint y: 204, endPoint x: 843, endPoint y: 203, distance: 224.5
click at [843, 203] on h4 "A cocher uniquement pour les plateformes qui gèrent déjà les cautions" at bounding box center [728, 204] width 348 height 7
copy h4 "A cocher uniquement pour les plateformes qui gèrent déjà les cautions"
click at [73, 134] on span "Réservations" at bounding box center [69, 127] width 60 height 13
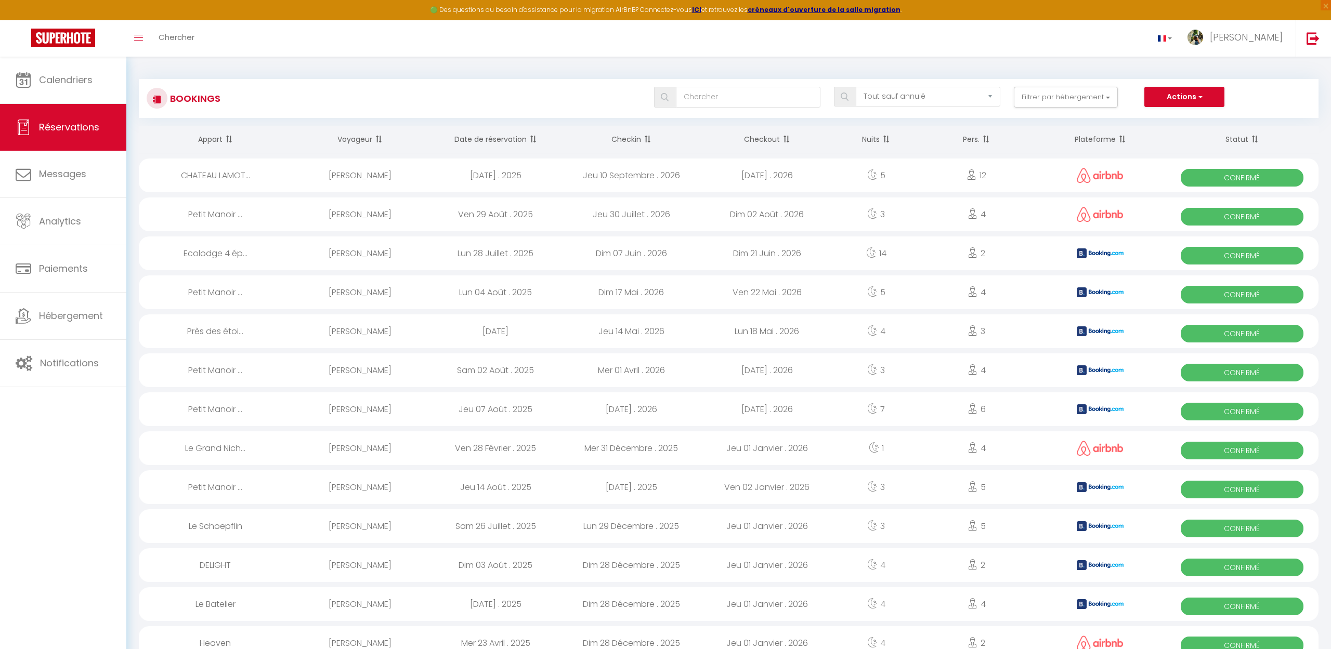
click at [431, 176] on div "[DATE] . 2025" at bounding box center [496, 176] width 136 height 34
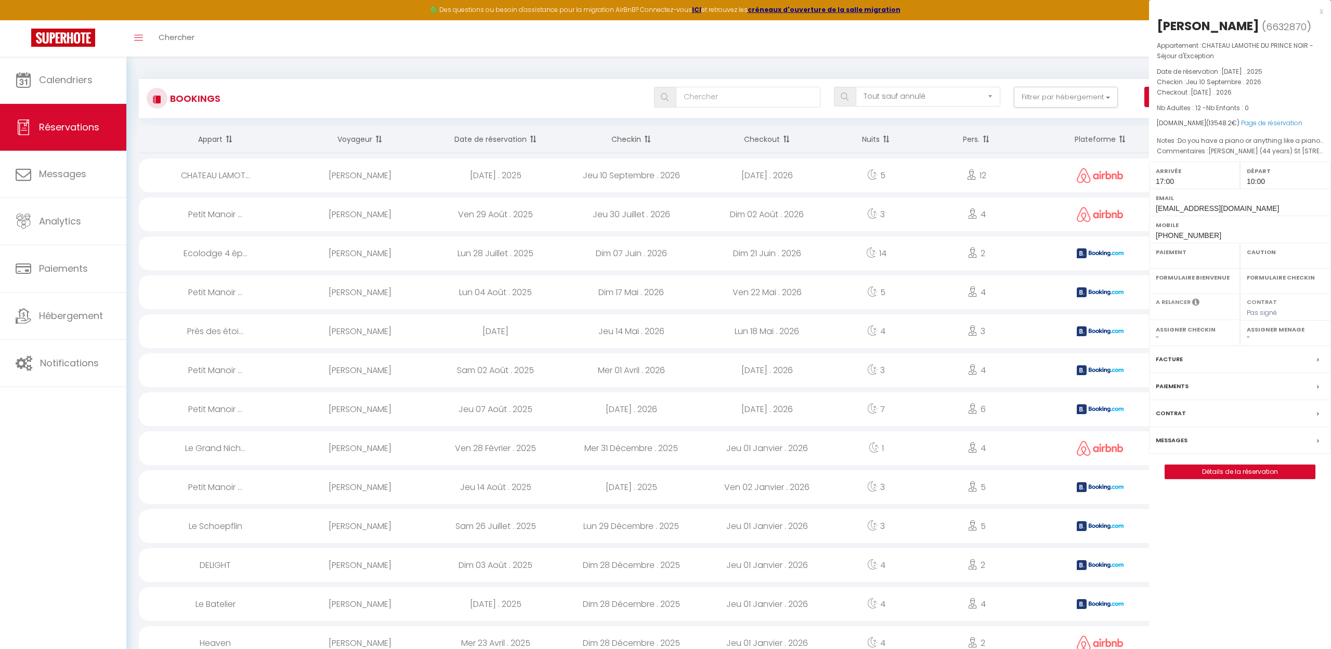
select select "OK"
select select "1"
select select "0"
select select "1"
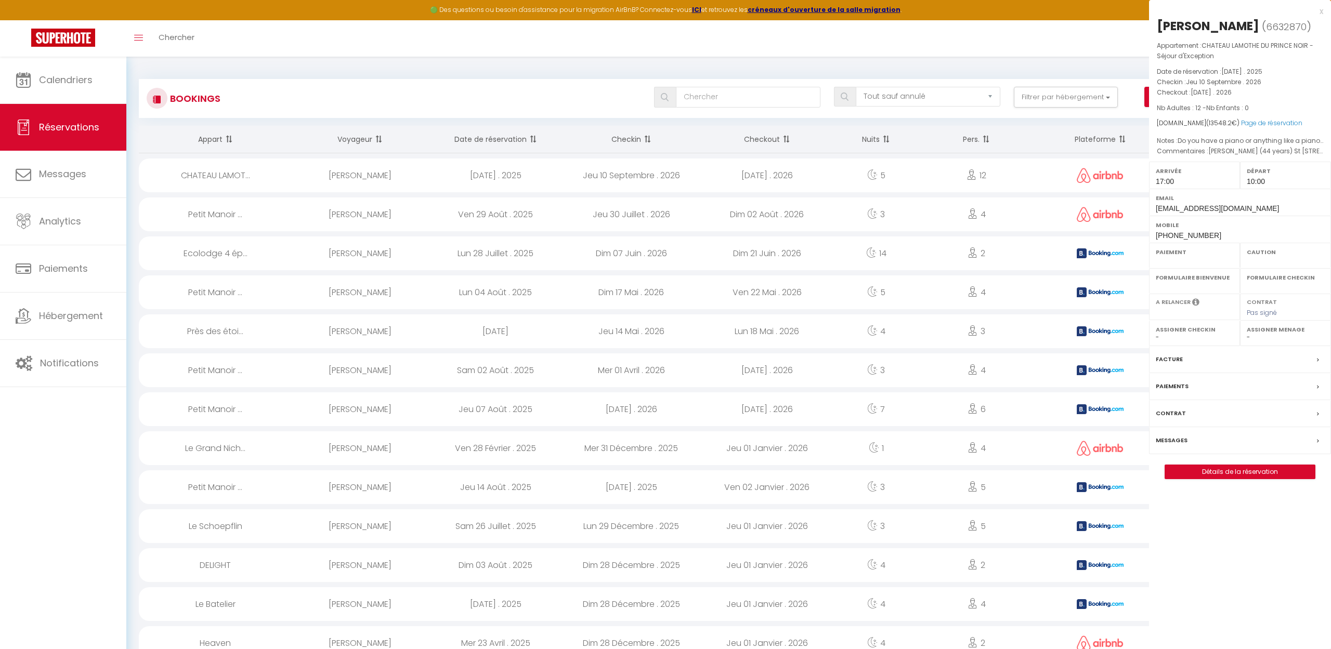
select select
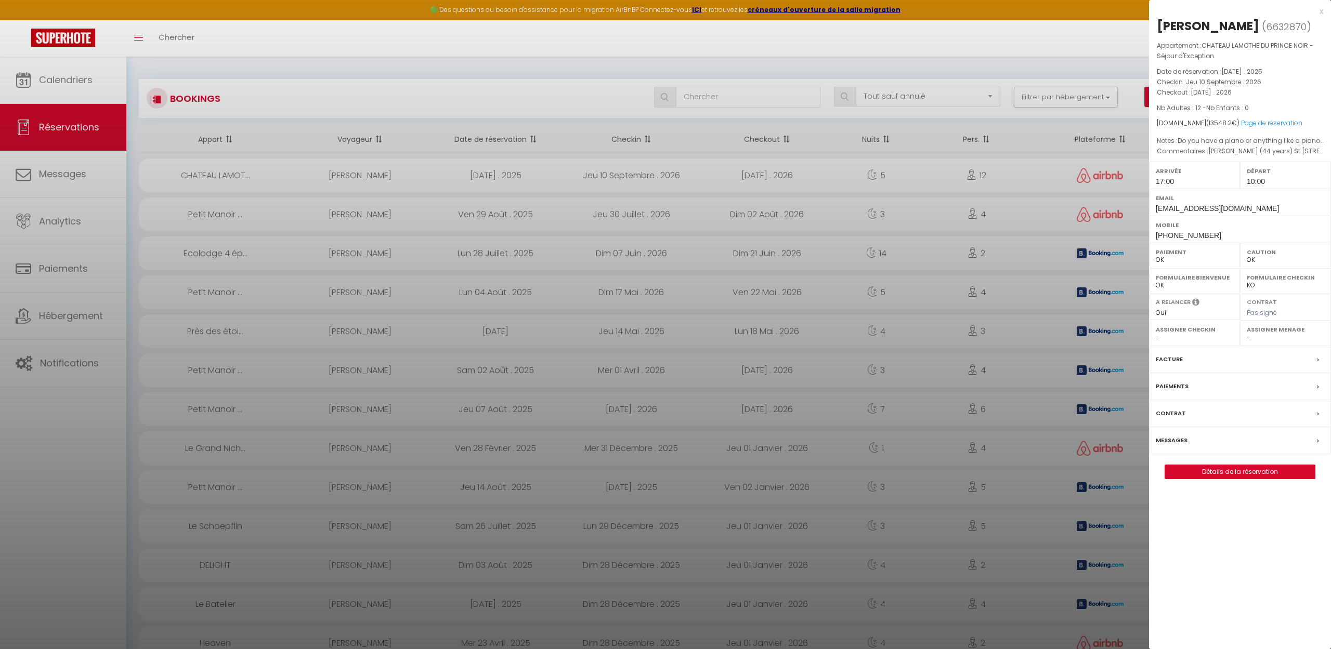
click at [1226, 479] on div "x [PERSON_NAME] ( 6632870 ) Appartement : CHATEAU LAMOTHE DU PRINCE NOIR - Séjo…" at bounding box center [1240, 247] width 182 height 495
click at [1225, 475] on link "Détails de la réservation" at bounding box center [1240, 472] width 150 height 14
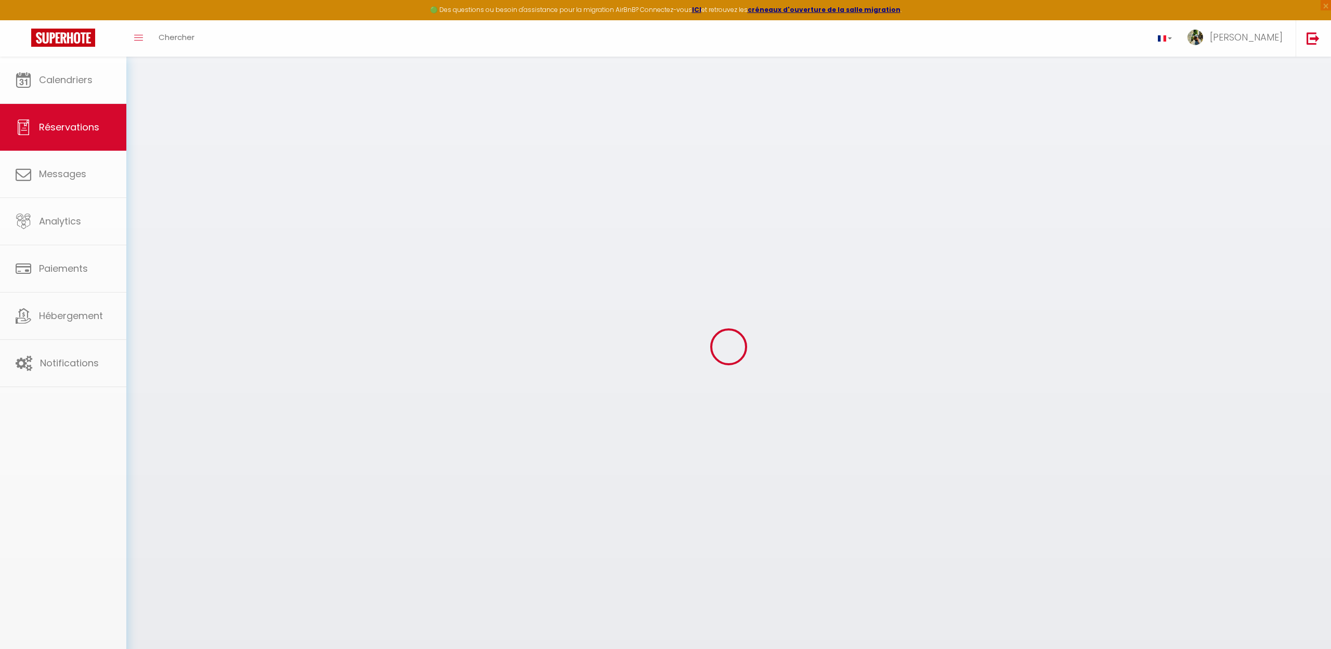
select select
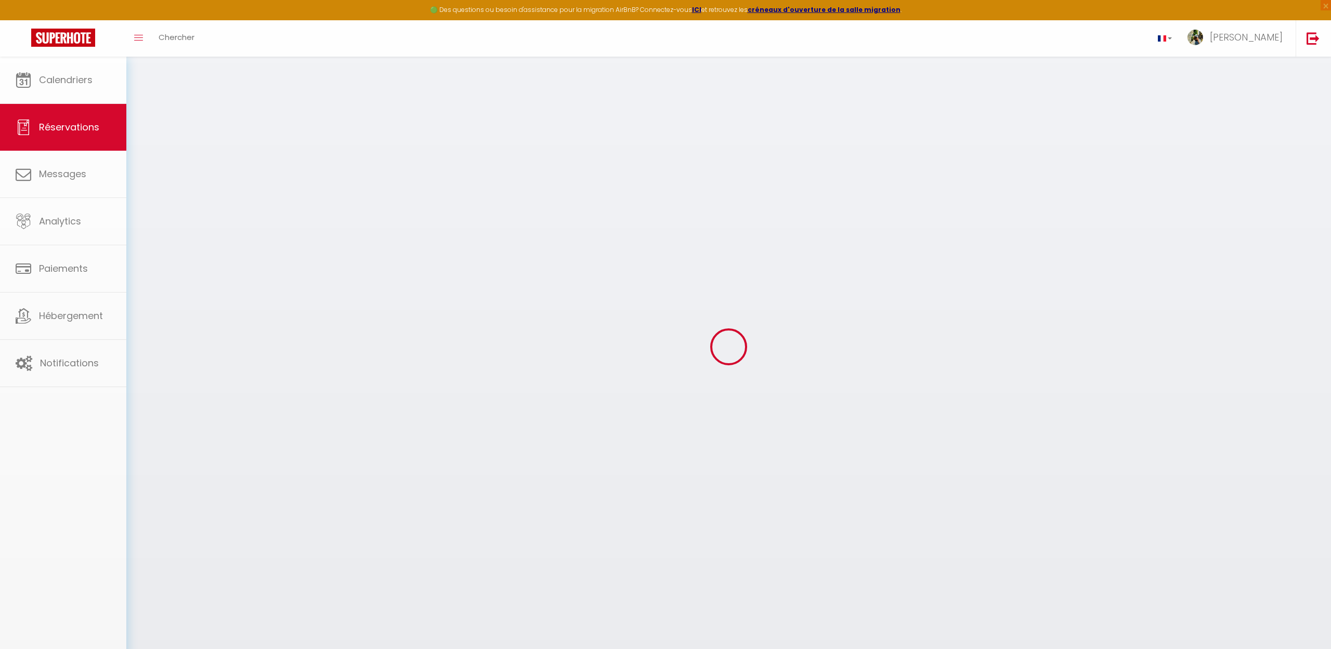
select select
checkbox input "false"
select select
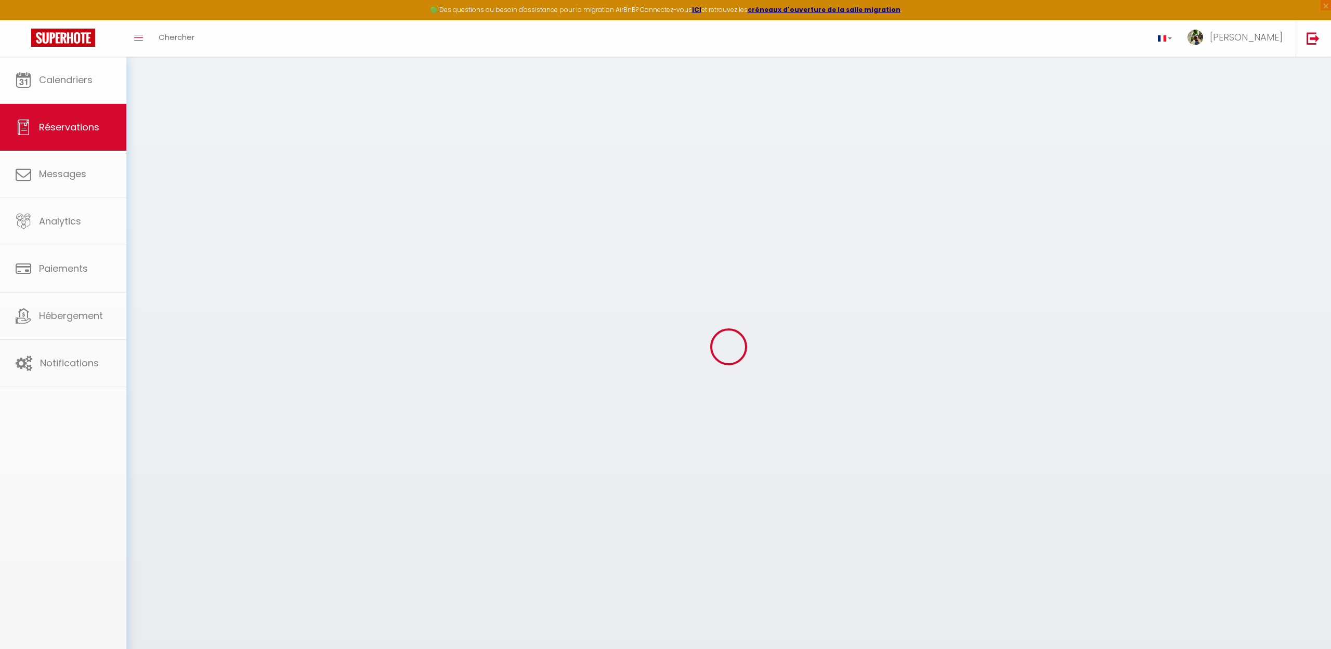
select select
checkbox input "false"
select select
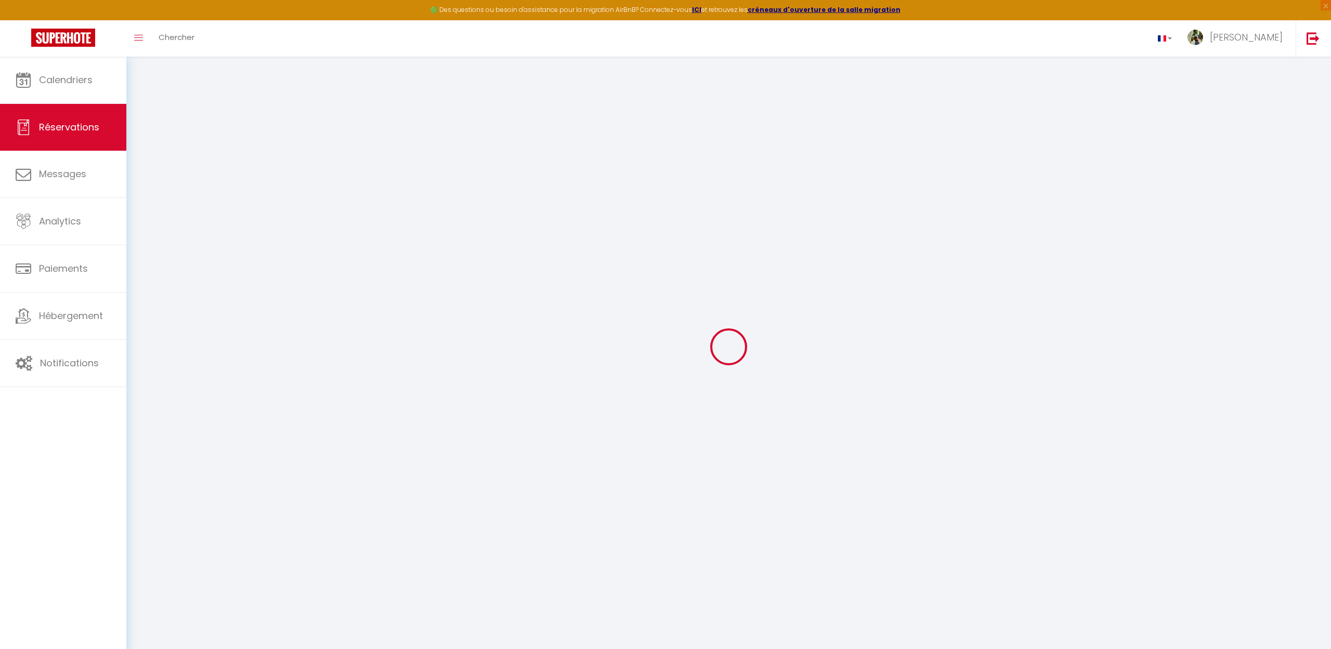
type input "[PERSON_NAME]"
type input "Mellve"
type input "[EMAIL_ADDRESS][DOMAIN_NAME]"
type input "[PHONE_NUMBER]"
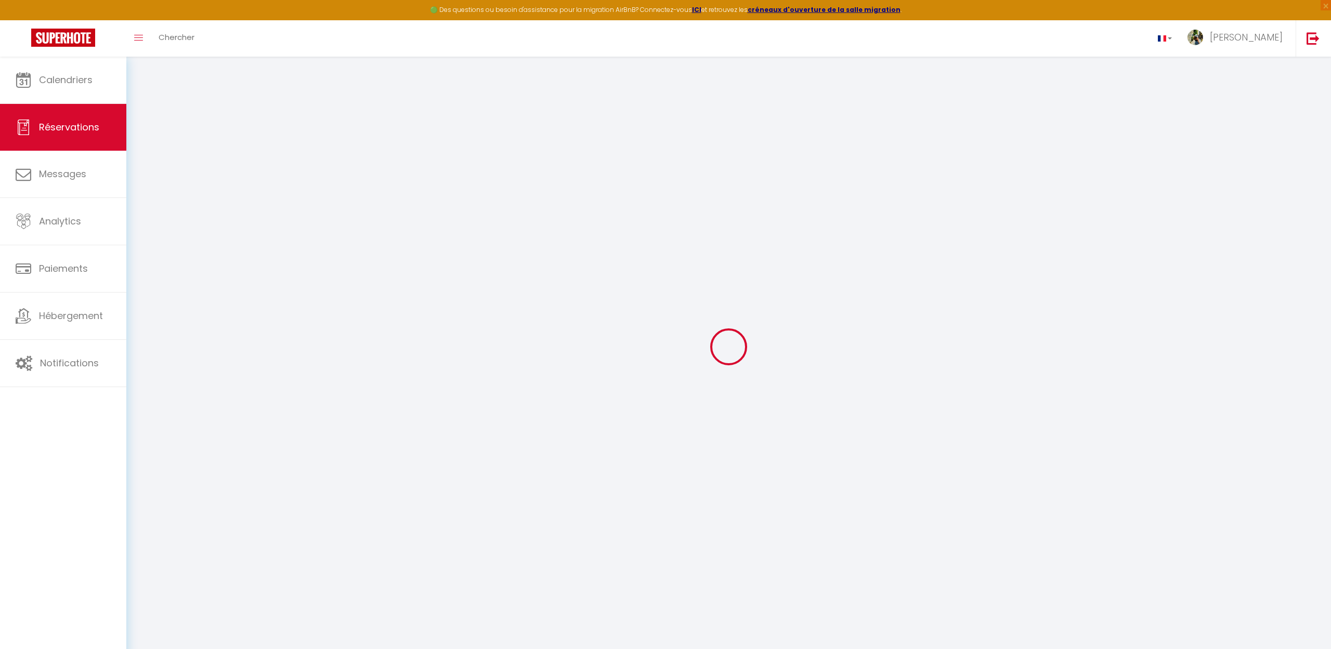
type input "[PHONE_NUMBER]"
select select
type input "1715.05"
select select "47158"
select select "1"
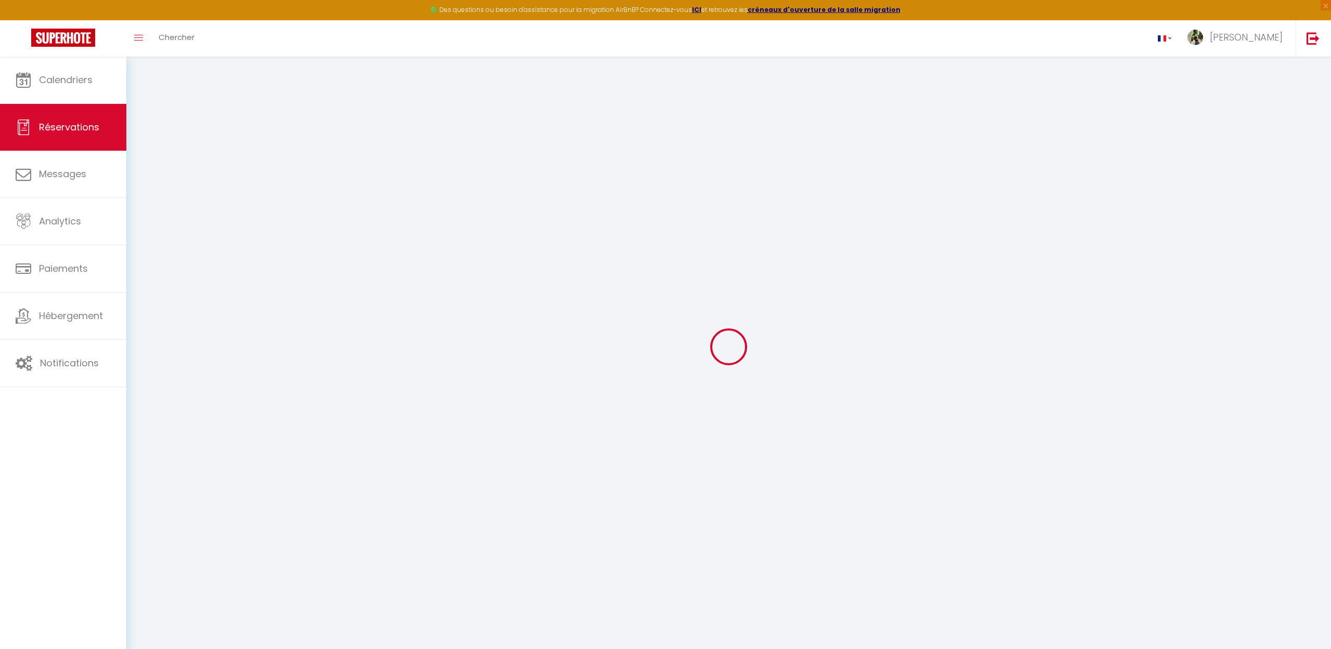
select select
type input "12"
select select "12"
select select
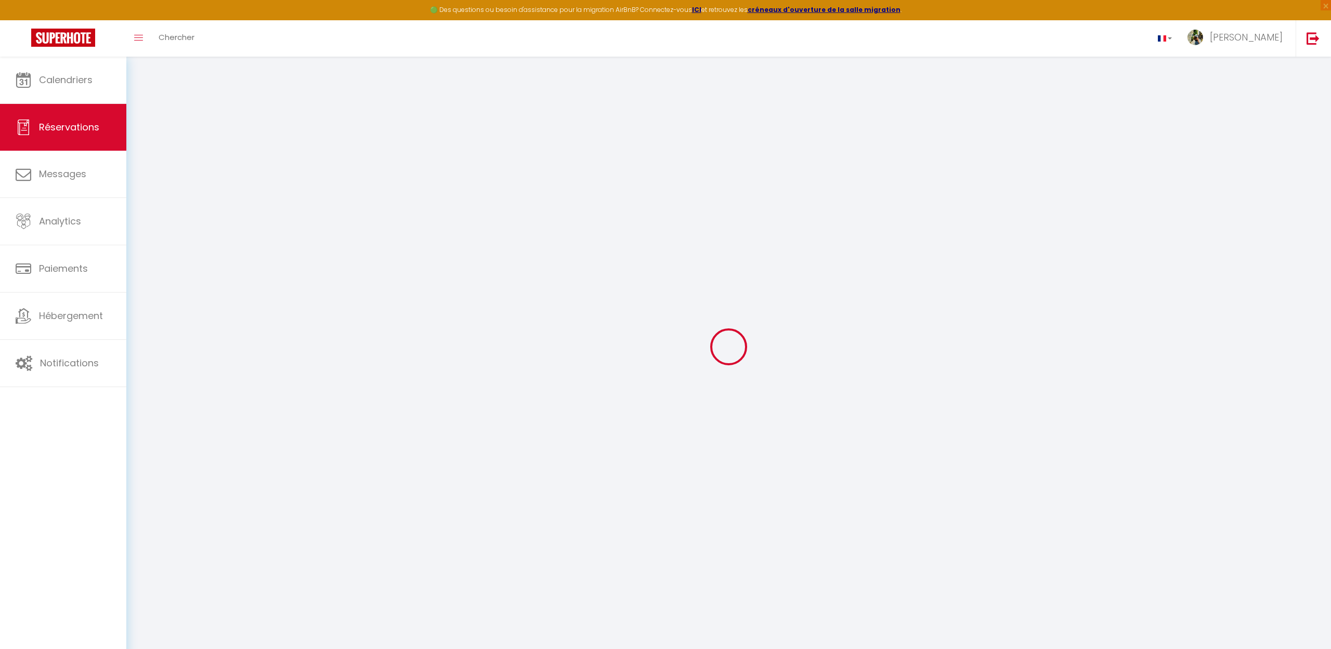
type input "12369"
checkbox input "false"
select select "1"
type input "395"
type input "180"
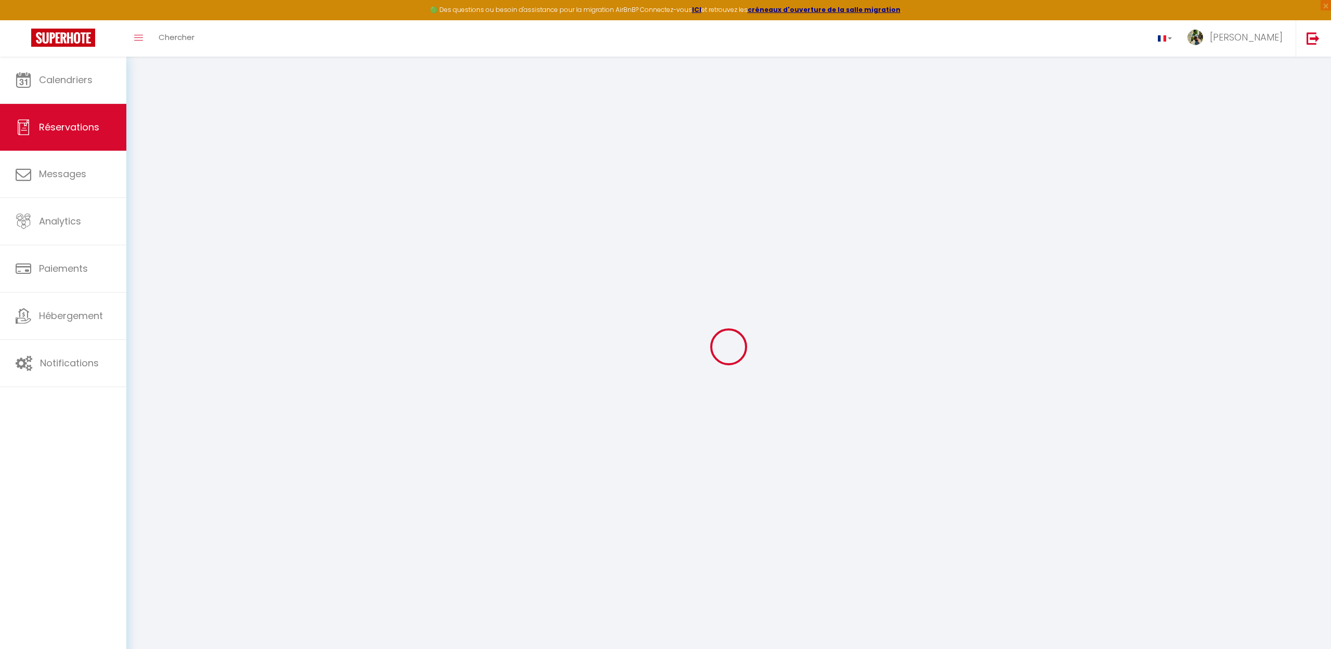
type input "0"
select select
select select "15"
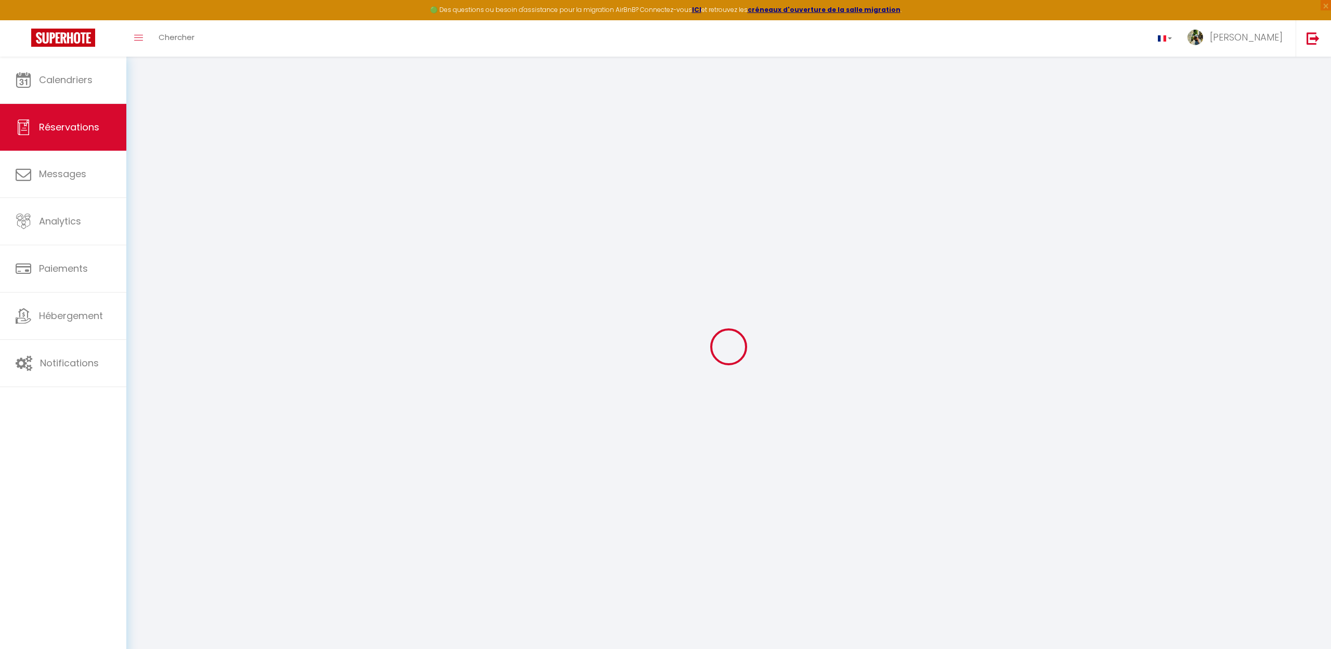
checkbox input "false"
select select
